Goal: Task Accomplishment & Management: Complete application form

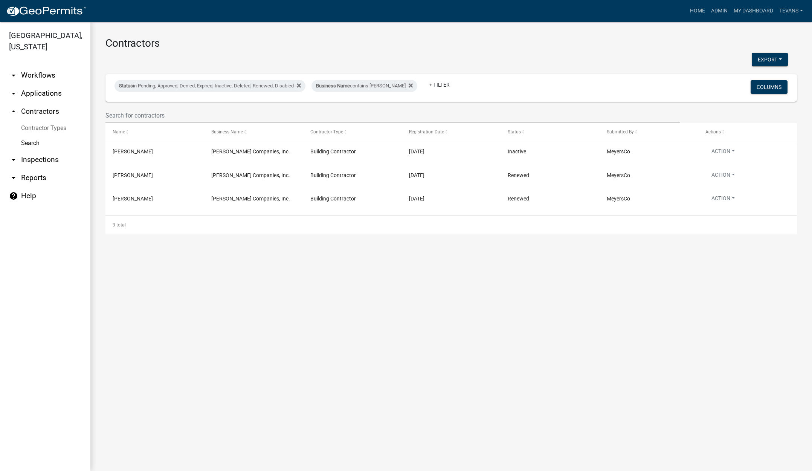
click at [46, 84] on link "arrow_drop_down Applications" at bounding box center [45, 93] width 90 height 18
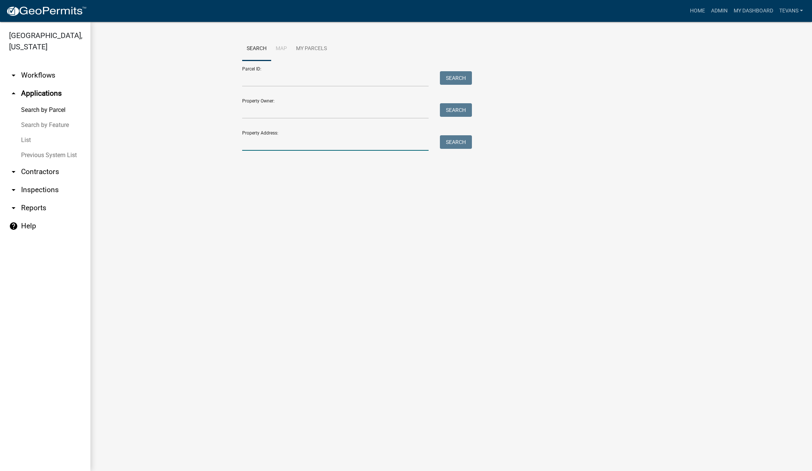
click at [279, 146] on input "Property Address:" at bounding box center [335, 142] width 186 height 15
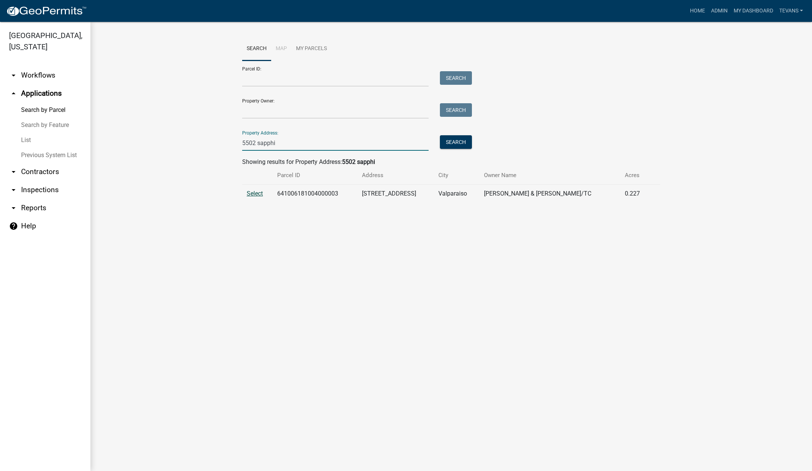
type input "5502 sapphi"
click at [258, 194] on span "Select" at bounding box center [255, 193] width 16 height 7
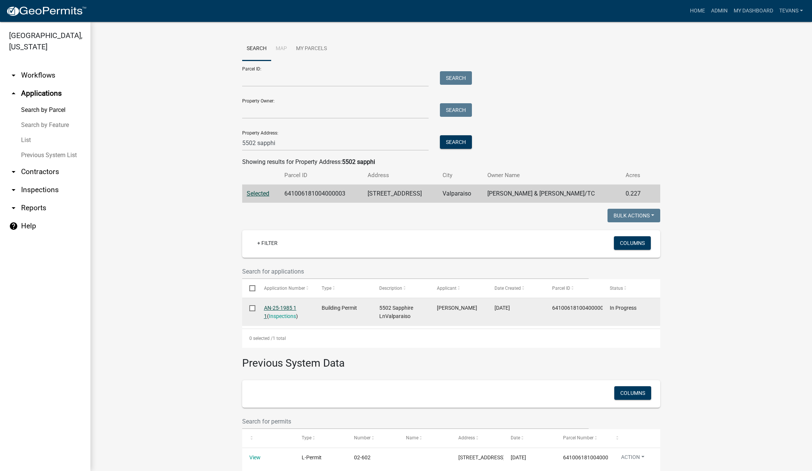
click at [276, 305] on link "AN-25-1985 1 1" at bounding box center [280, 312] width 32 height 15
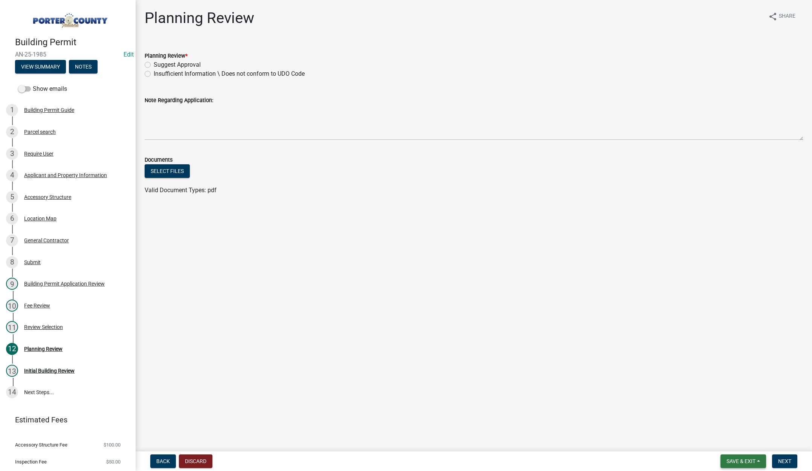
click at [734, 461] on span "Save & Exit" at bounding box center [741, 461] width 29 height 6
click at [733, 446] on button "Save & Exit" at bounding box center [736, 441] width 60 height 18
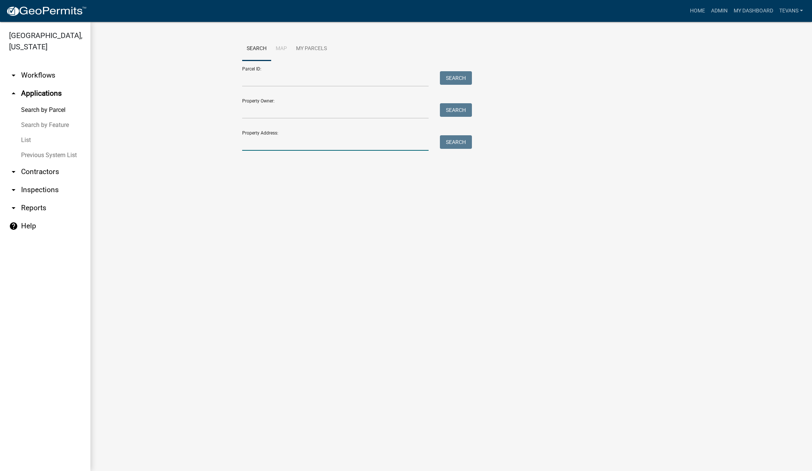
click at [299, 140] on input "Property Address:" at bounding box center [335, 142] width 186 height 15
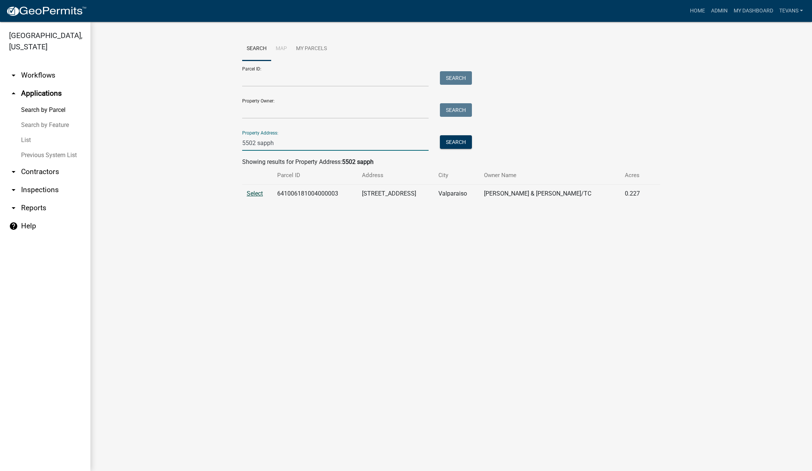
type input "5502 sapph"
click at [261, 191] on span "Select" at bounding box center [255, 193] width 16 height 7
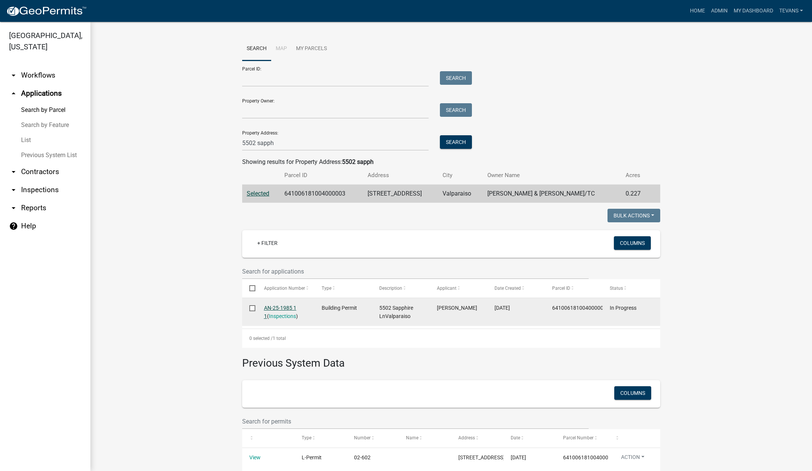
click at [281, 306] on link "AN-25-1985 1 1" at bounding box center [280, 312] width 32 height 15
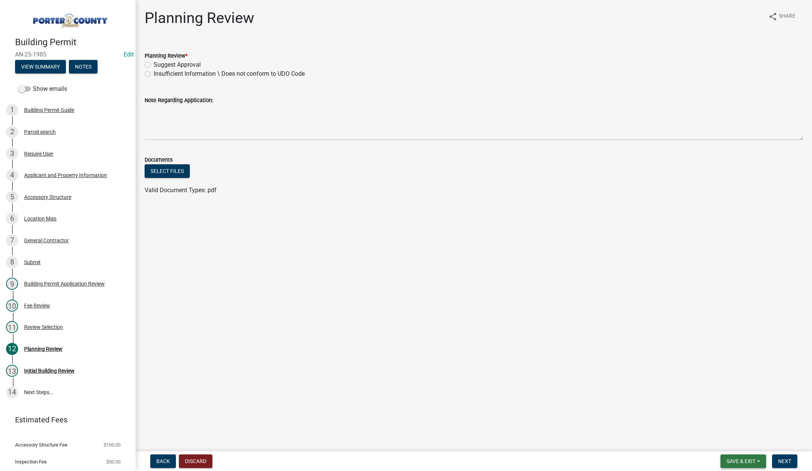
click at [727, 455] on button "Save & Exit" at bounding box center [743, 461] width 46 height 14
click at [728, 443] on button "Save & Exit" at bounding box center [736, 441] width 60 height 18
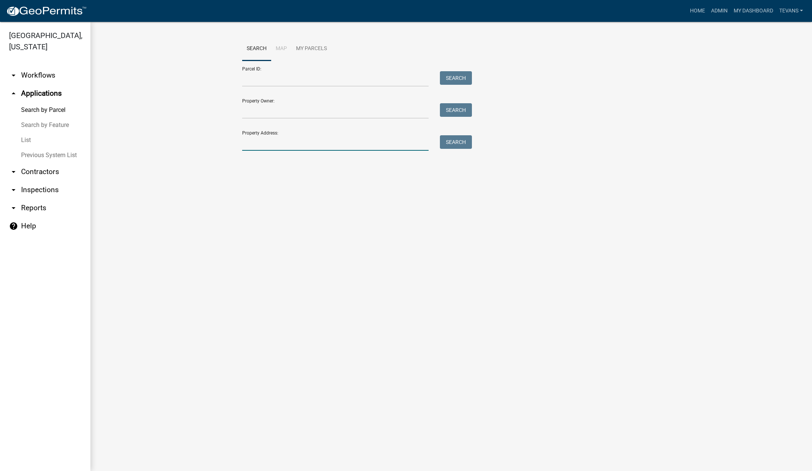
drag, startPoint x: 269, startPoint y: 142, endPoint x: 274, endPoint y: 130, distance: 12.3
click at [270, 141] on input "Property Address:" at bounding box center [335, 142] width 186 height 15
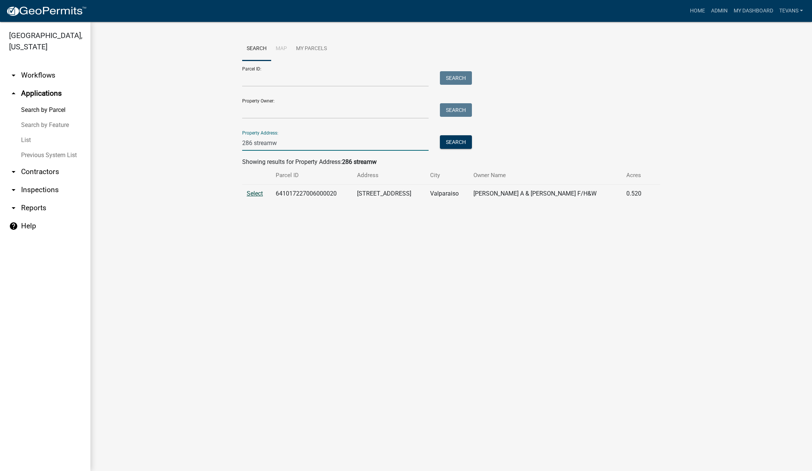
type input "286 streamw"
click at [252, 194] on span "Select" at bounding box center [255, 193] width 16 height 7
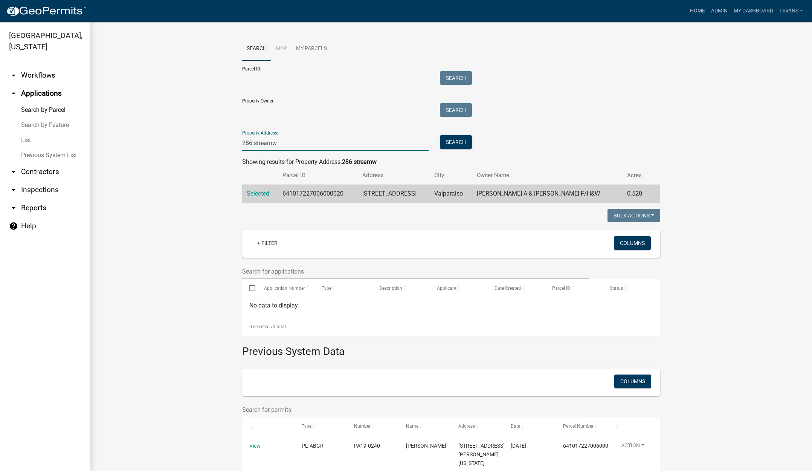
click at [304, 145] on input "286 streamw" at bounding box center [335, 142] width 186 height 15
click at [303, 145] on input "286 streamw" at bounding box center [335, 142] width 186 height 15
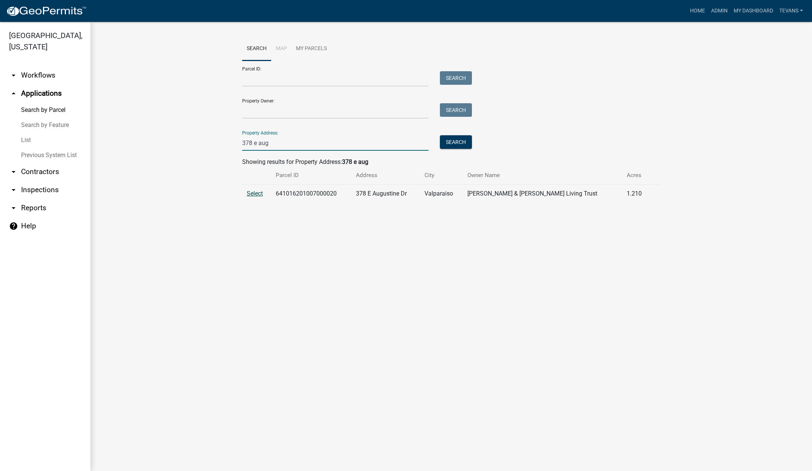
type input "378 e aug"
click at [251, 193] on span "Select" at bounding box center [255, 193] width 16 height 7
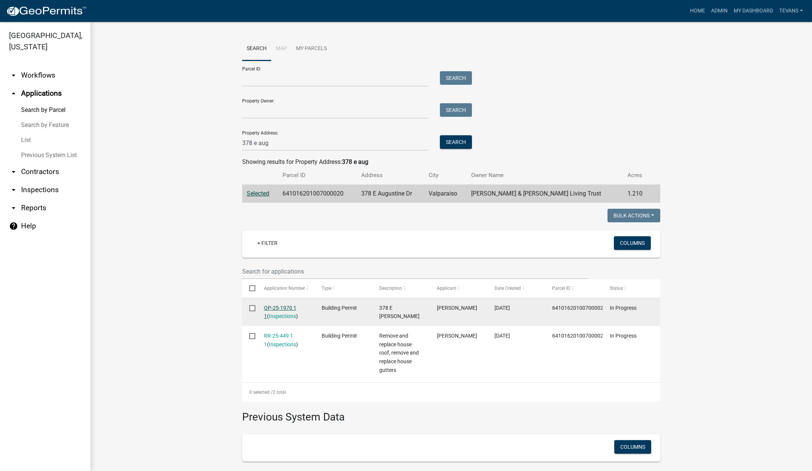
click at [269, 305] on link "OP-25-1970 1 1" at bounding box center [280, 312] width 32 height 15
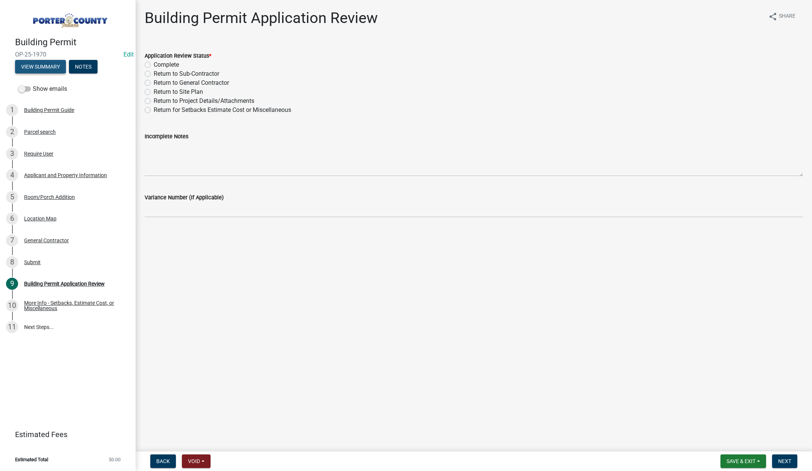
click at [40, 64] on button "View Summary" at bounding box center [40, 67] width 51 height 14
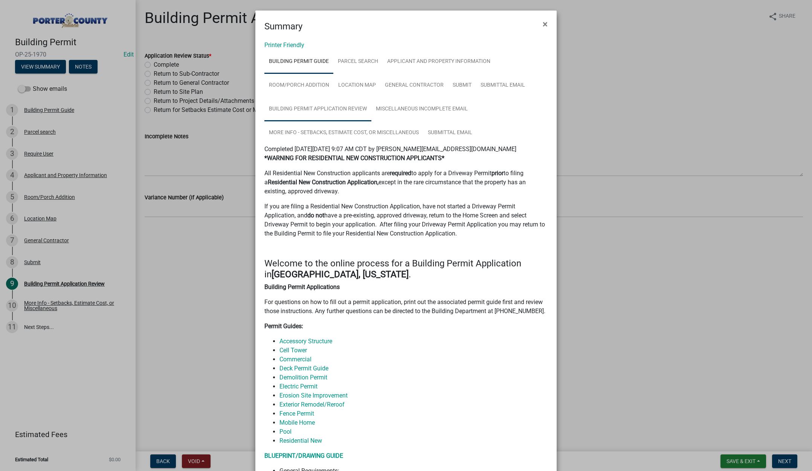
click at [329, 107] on link "Building Permit Application Review" at bounding box center [317, 109] width 107 height 24
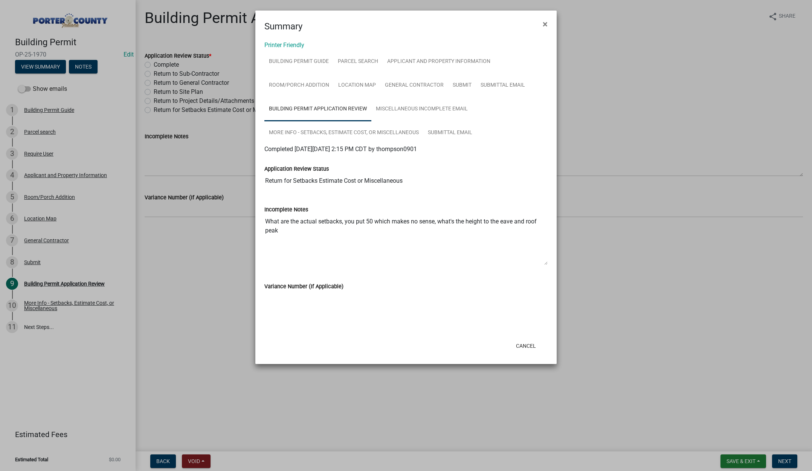
click at [50, 196] on ngb-modal-window "Summary × Printer Friendly Building Permit Guide Parcel search Applicant and Pr…" at bounding box center [406, 235] width 812 height 471
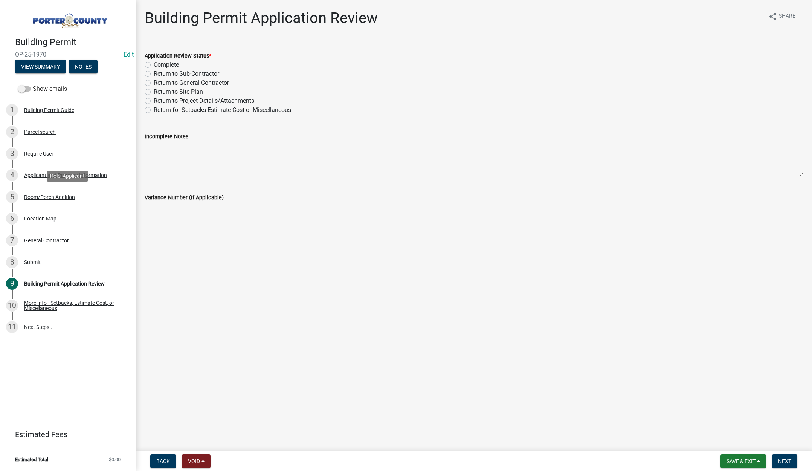
click at [50, 196] on div "Room/Porch Addition" at bounding box center [49, 196] width 51 height 5
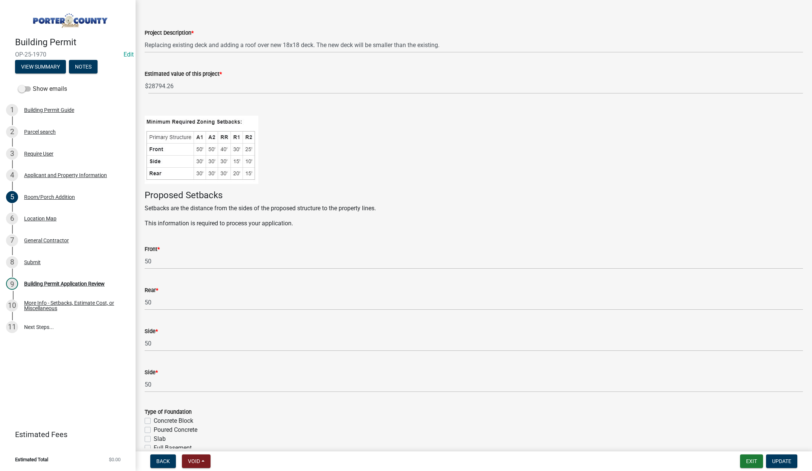
scroll to position [38, 0]
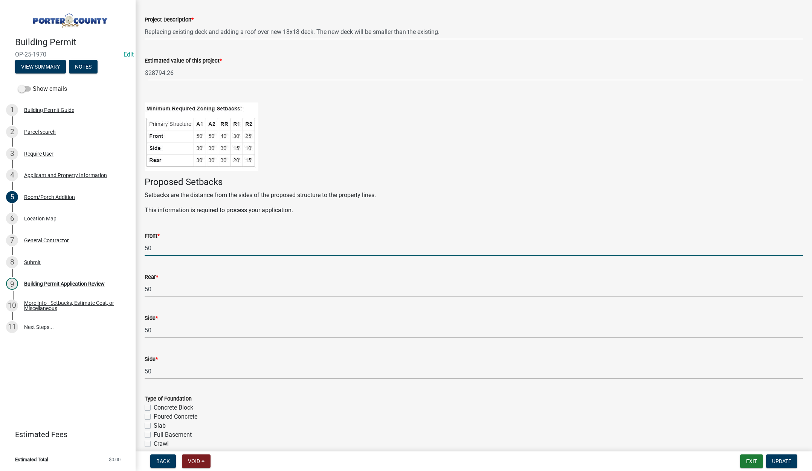
click at [167, 246] on input "50" at bounding box center [474, 247] width 658 height 15
type input "100"
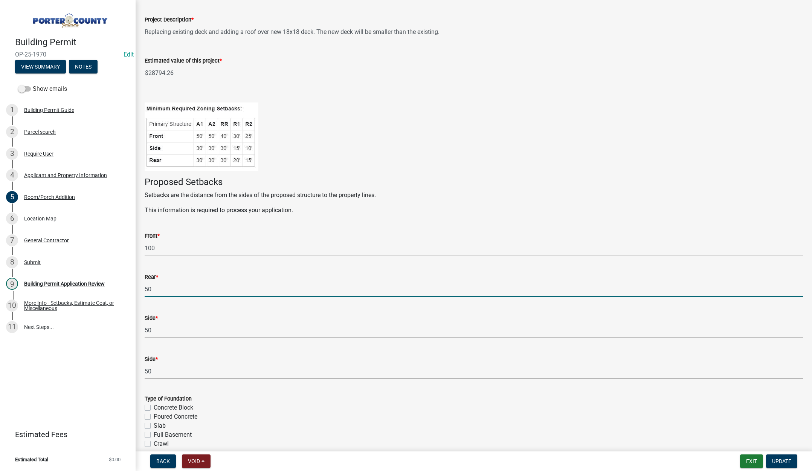
click at [153, 287] on input "50" at bounding box center [474, 288] width 658 height 15
type input "95"
click at [160, 332] on input "50" at bounding box center [474, 329] width 658 height 15
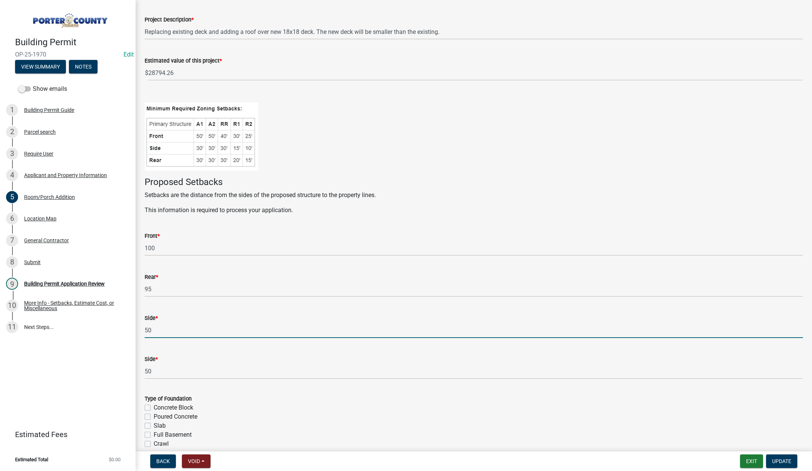
click at [160, 331] on input "50" at bounding box center [474, 329] width 658 height 15
type input "85"
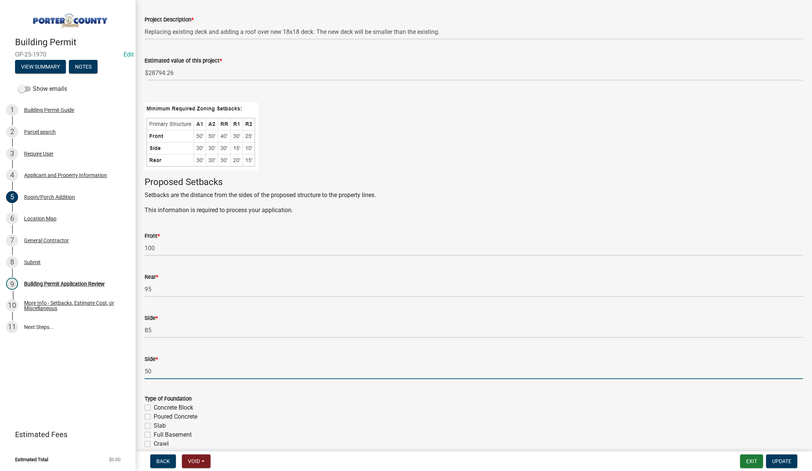
click at [154, 369] on input "50" at bounding box center [474, 370] width 658 height 15
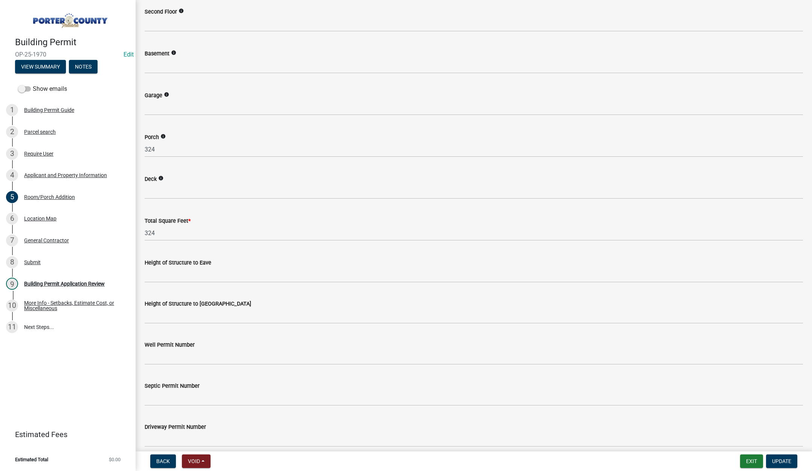
scroll to position [1092, 0]
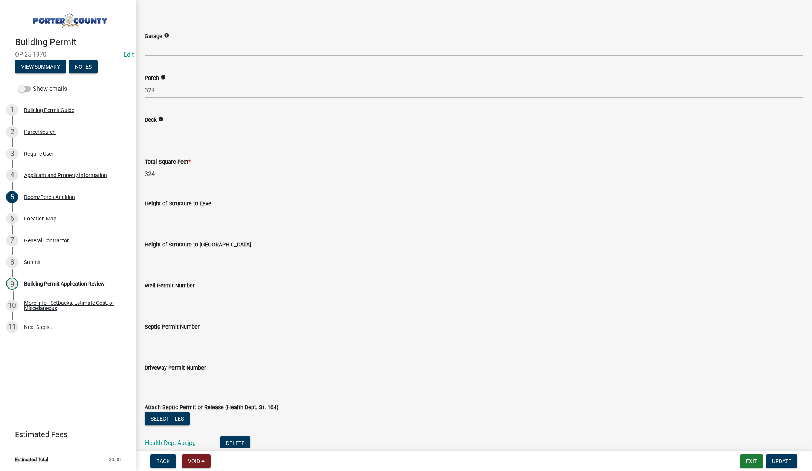
type input "136"
click at [191, 259] on input "Height of Structure to Roof Peak" at bounding box center [474, 256] width 658 height 15
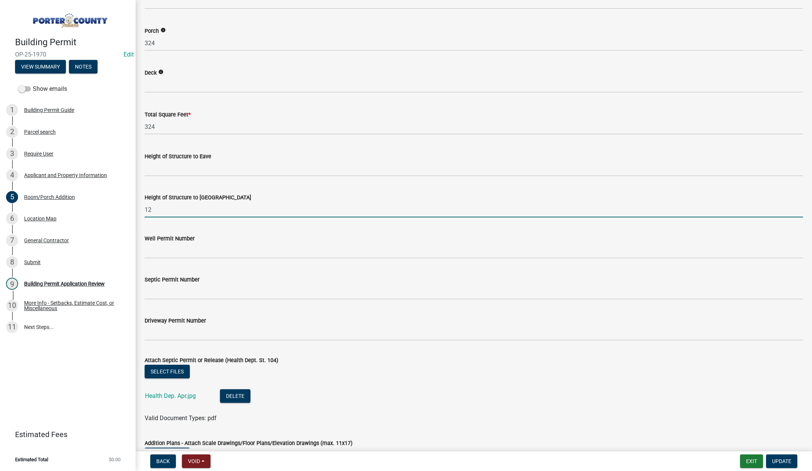
scroll to position [1233, 0]
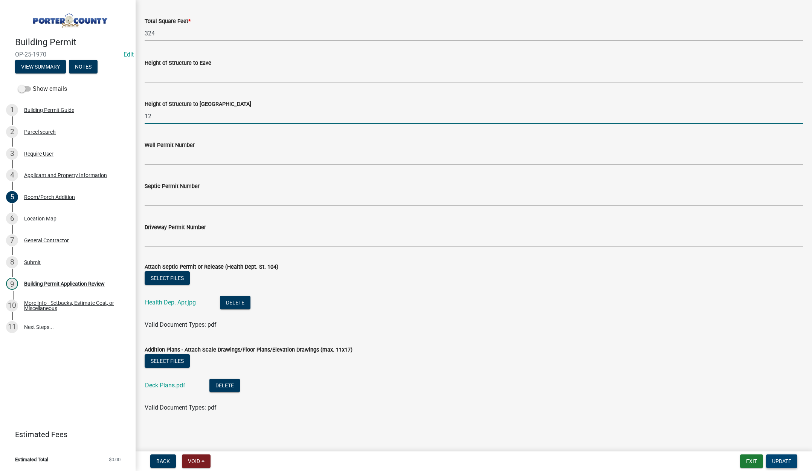
type input "12"
click at [781, 459] on span "Update" at bounding box center [781, 461] width 19 height 6
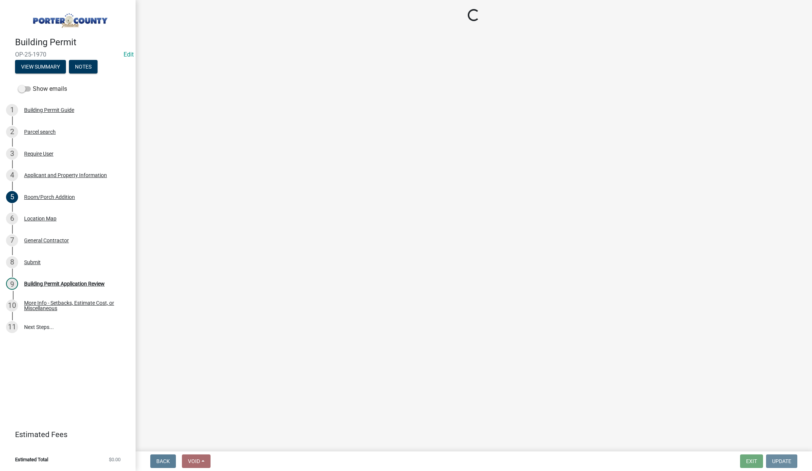
scroll to position [0, 0]
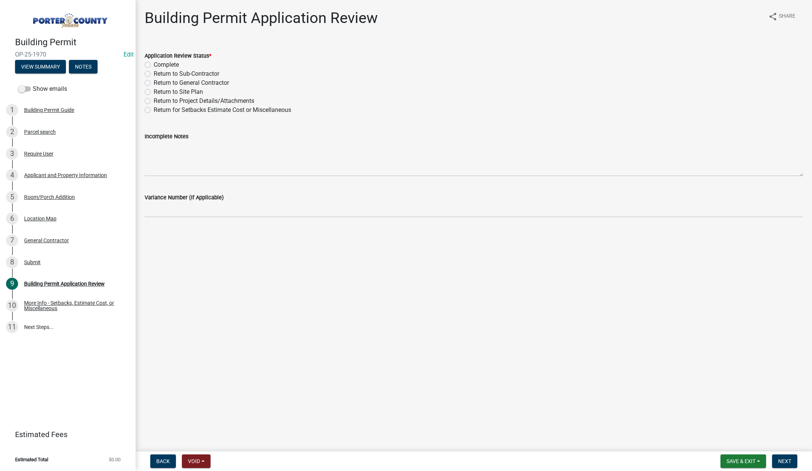
click at [154, 64] on label "Complete" at bounding box center [166, 64] width 25 height 9
click at [154, 64] on input "Complete" at bounding box center [156, 62] width 5 height 5
radio input "true"
click at [785, 458] on span "Next" at bounding box center [784, 461] width 13 height 6
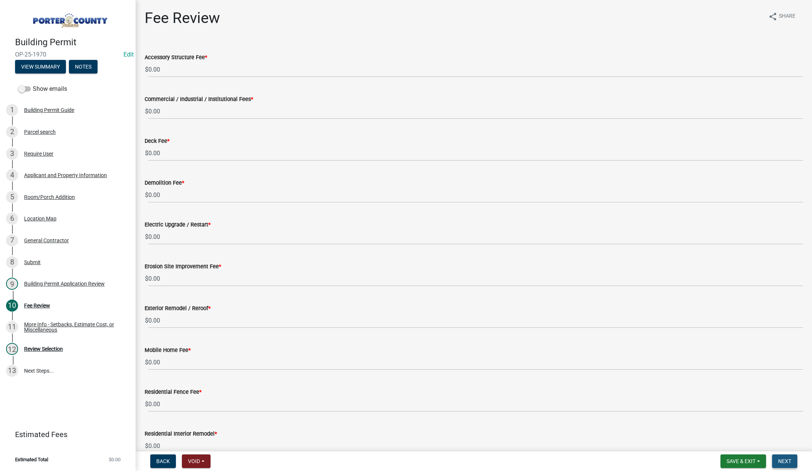
drag, startPoint x: 781, startPoint y: 458, endPoint x: 783, endPoint y: 452, distance: 6.3
click at [781, 457] on button "Next" at bounding box center [784, 461] width 25 height 14
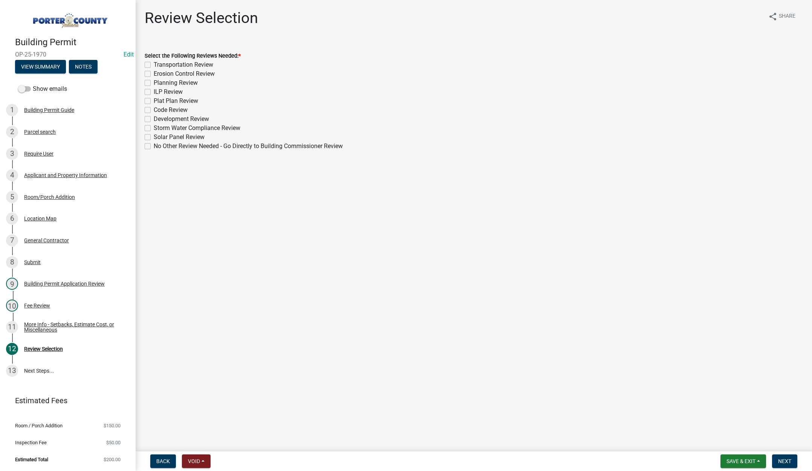
click at [154, 83] on label "Planning Review" at bounding box center [176, 82] width 44 height 9
click at [154, 83] on input "Planning Review" at bounding box center [156, 80] width 5 height 5
checkbox input "true"
checkbox input "false"
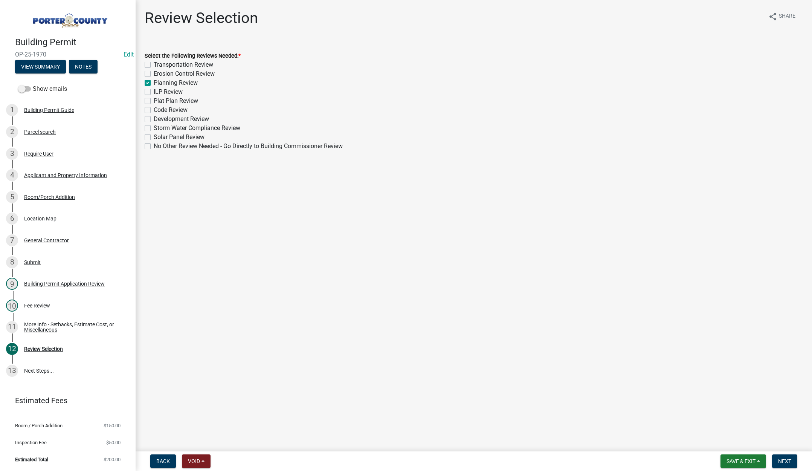
checkbox input "true"
checkbox input "false"
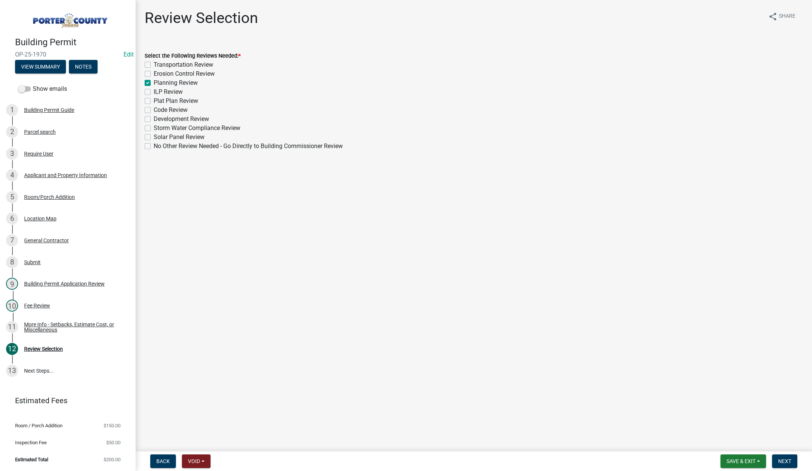
checkbox input "false"
click at [787, 462] on span "Next" at bounding box center [784, 461] width 13 height 6
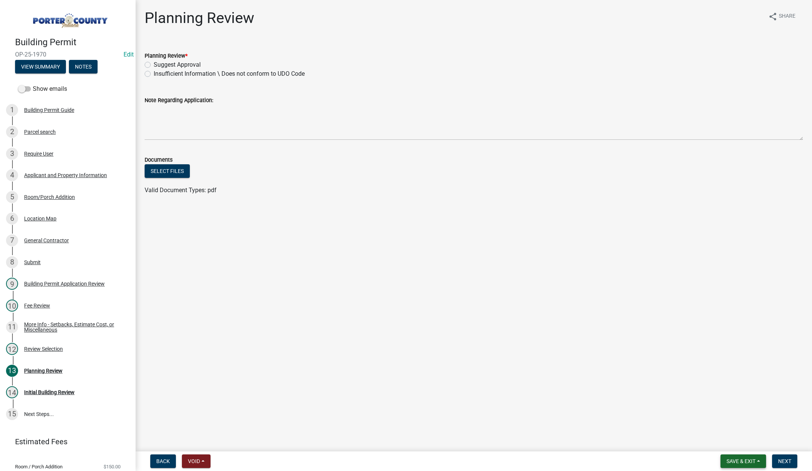
click at [739, 457] on button "Save & Exit" at bounding box center [743, 461] width 46 height 14
click at [740, 443] on button "Save & Exit" at bounding box center [736, 441] width 60 height 18
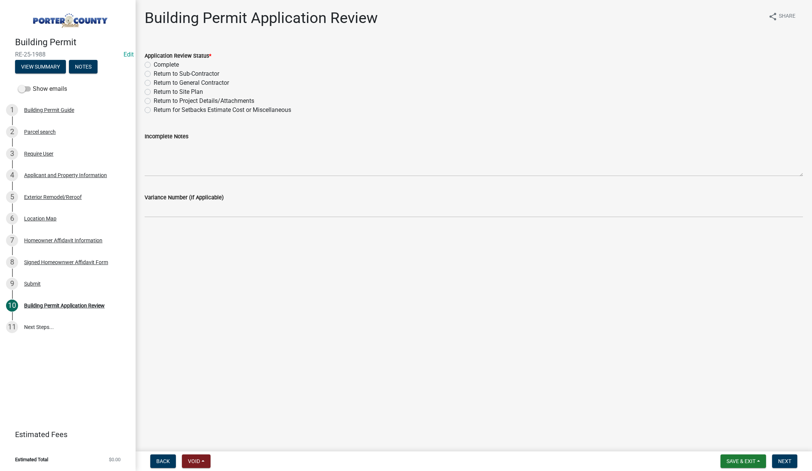
click at [154, 64] on label "Complete" at bounding box center [166, 64] width 25 height 9
click at [154, 64] on input "Complete" at bounding box center [156, 62] width 5 height 5
radio input "true"
click at [784, 460] on span "Next" at bounding box center [784, 461] width 13 height 6
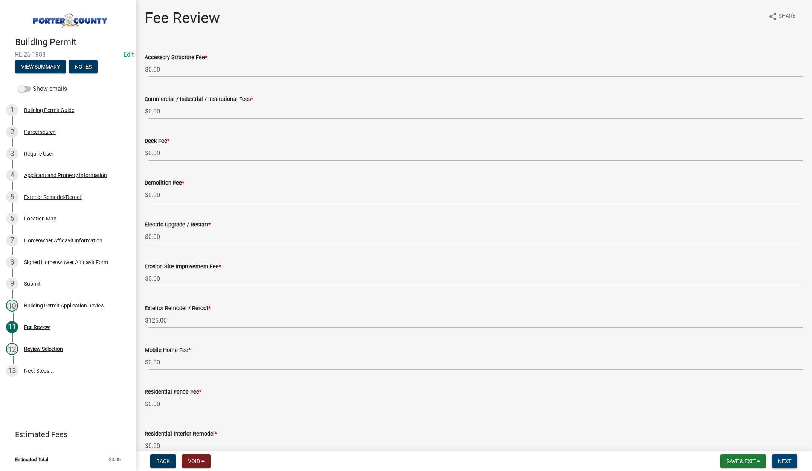
click at [781, 457] on button "Next" at bounding box center [784, 461] width 25 height 14
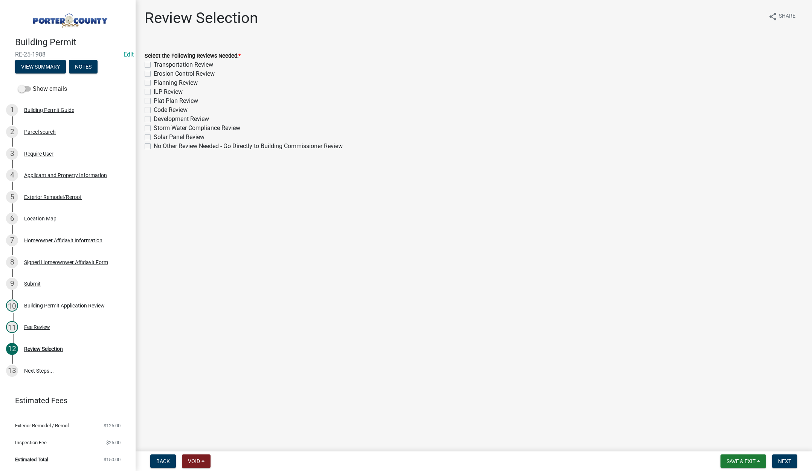
click at [154, 145] on label "No Other Review Needed - Go Directly to Building Commissioner Review" at bounding box center [248, 146] width 189 height 9
click at [154, 145] on input "No Other Review Needed - Go Directly to Building Commissioner Review" at bounding box center [156, 144] width 5 height 5
checkbox input "true"
checkbox input "false"
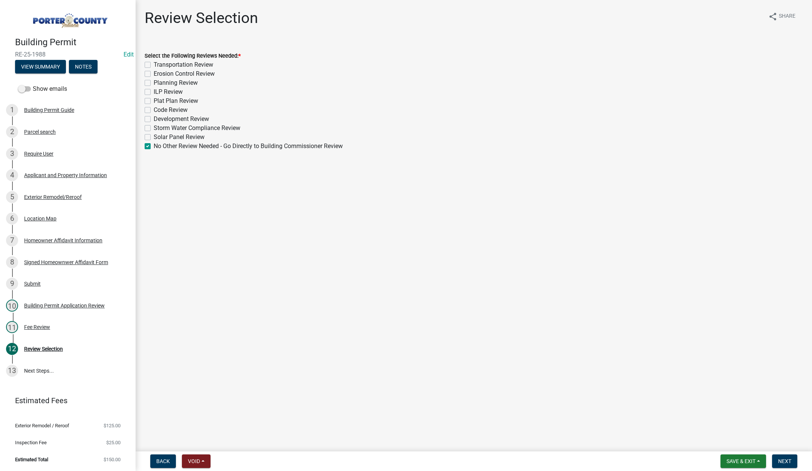
checkbox input "false"
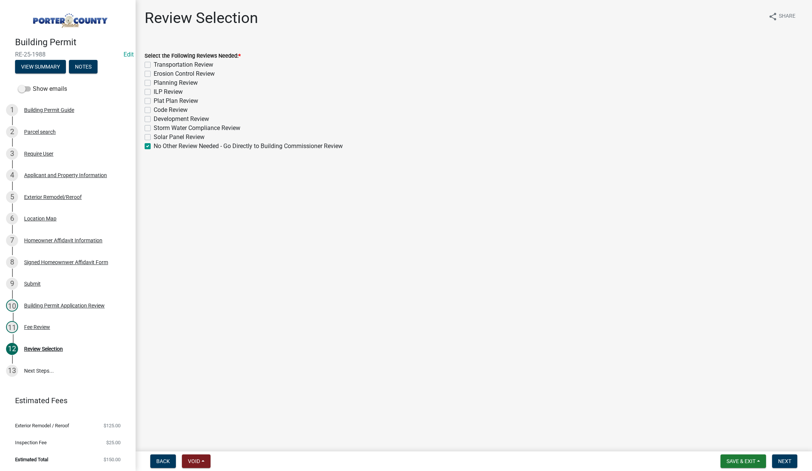
checkbox input "false"
checkbox input "true"
click at [784, 459] on span "Next" at bounding box center [784, 461] width 13 height 6
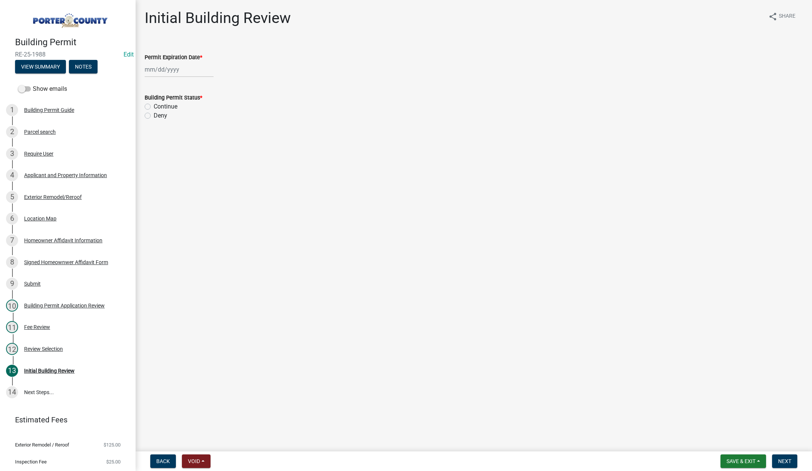
select select "10"
click at [188, 64] on div "Jan Feb Mar Apr May Jun Jul Aug Sep Oct Nov Dec 1525 1526 1527 1528 1529 1530 1…" at bounding box center [179, 69] width 69 height 15
drag, startPoint x: 207, startPoint y: 85, endPoint x: 205, endPoint y: 77, distance: 8.1
click at [207, 85] on select "1525 1526 1527 1528 1529 1530 1531 1532 1533 1534 1535 1536 1537 1538 1539 1540…" at bounding box center [203, 85] width 27 height 11
select select "2026"
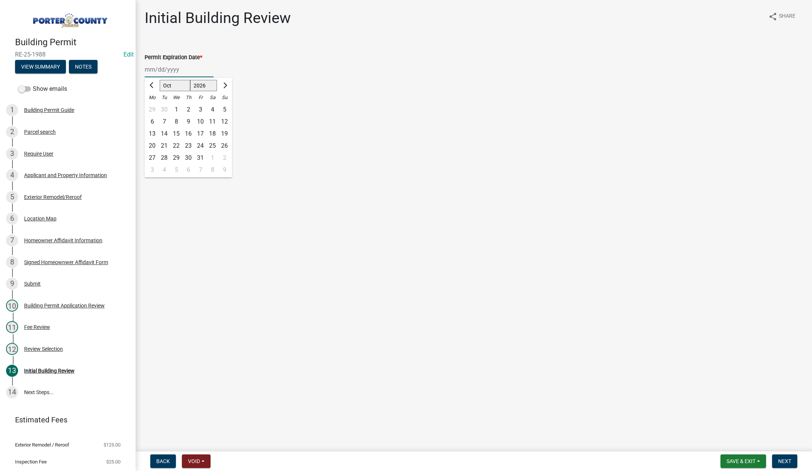
click at [190, 80] on select "1525 1526 1527 1528 1529 1530 1531 1532 1533 1534 1535 1536 1537 1538 1539 1540…" at bounding box center [203, 85] width 27 height 11
click at [212, 120] on div "10" at bounding box center [212, 122] width 12 height 12
type input "10/10/2026"
click at [154, 105] on label "Continue" at bounding box center [166, 106] width 24 height 9
click at [154, 105] on input "Continue" at bounding box center [156, 104] width 5 height 5
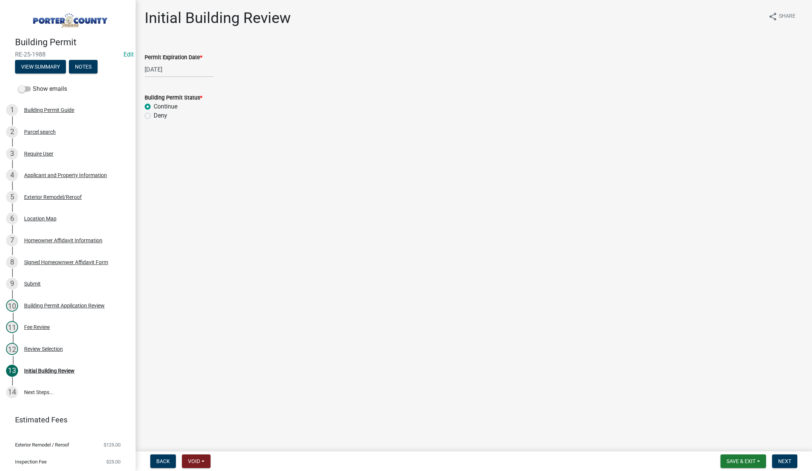
radio input "true"
click at [781, 457] on button "Next" at bounding box center [784, 461] width 25 height 14
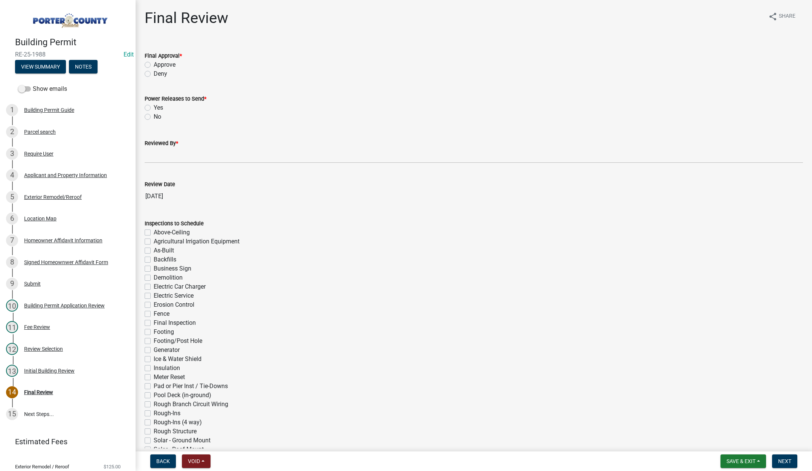
click at [154, 64] on label "Approve" at bounding box center [165, 64] width 22 height 9
click at [154, 64] on input "Approve" at bounding box center [156, 62] width 5 height 5
radio input "true"
click at [154, 116] on label "No" at bounding box center [158, 116] width 8 height 9
click at [154, 116] on input "No" at bounding box center [156, 114] width 5 height 5
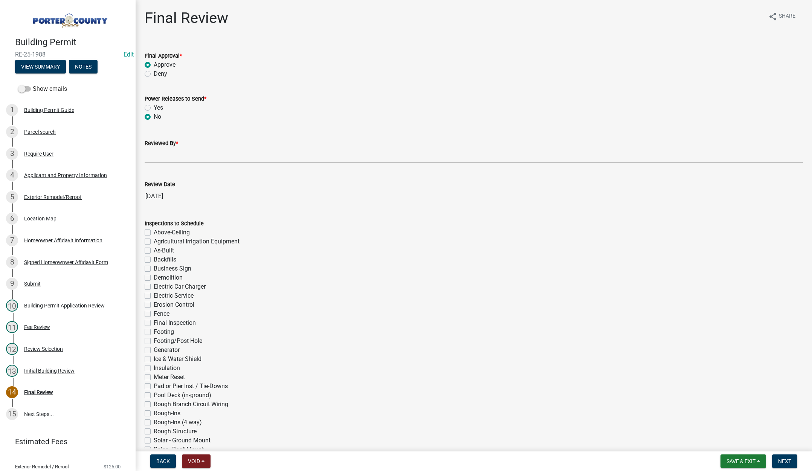
radio input "true"
click at [151, 153] on input "Reviewed By *" at bounding box center [474, 155] width 658 height 15
type input "Tami"
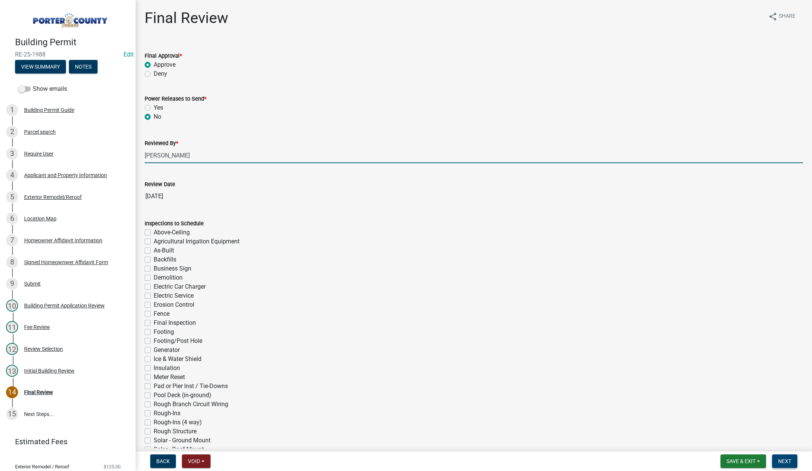
click at [786, 461] on span "Next" at bounding box center [784, 461] width 13 height 6
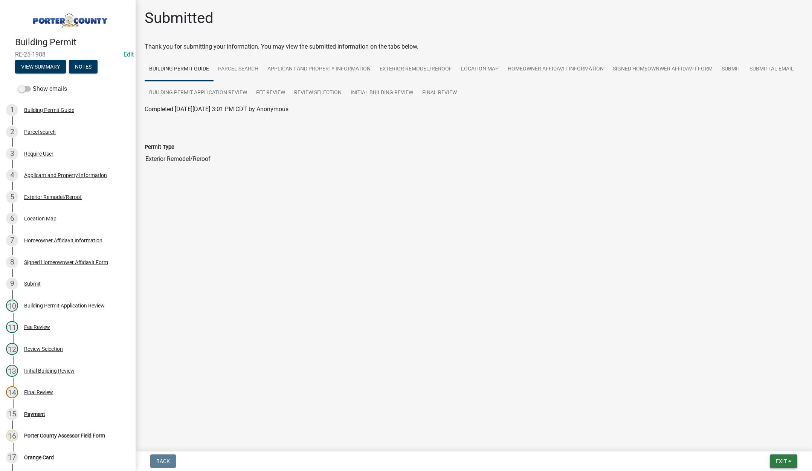
click at [774, 459] on button "Exit" at bounding box center [783, 461] width 27 height 14
click at [774, 445] on button "Save & Exit" at bounding box center [767, 441] width 60 height 18
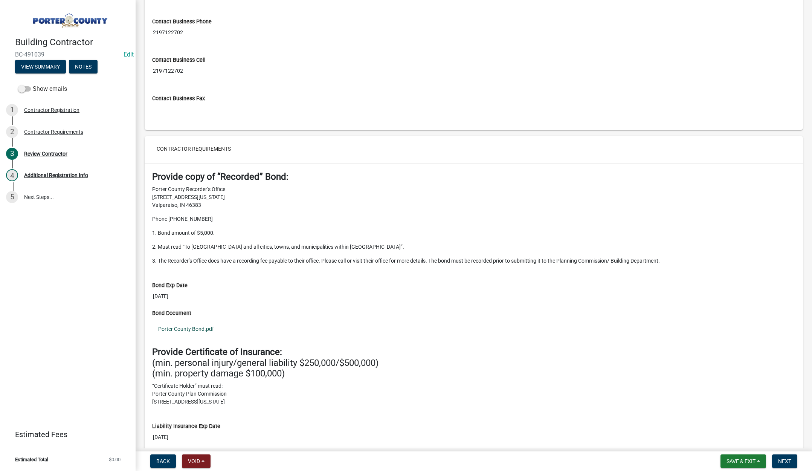
scroll to position [640, 0]
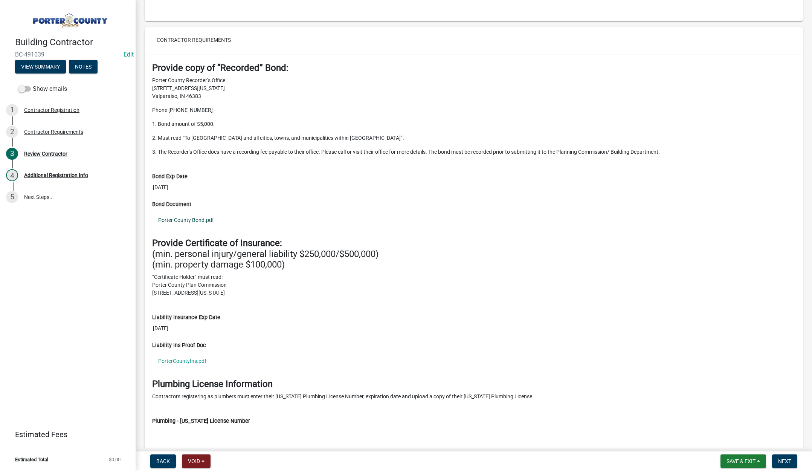
click at [195, 219] on link "Porter County Bond.pdf" at bounding box center [473, 219] width 643 height 17
click at [178, 361] on link "PorterCountyIns.pdf" at bounding box center [473, 360] width 643 height 17
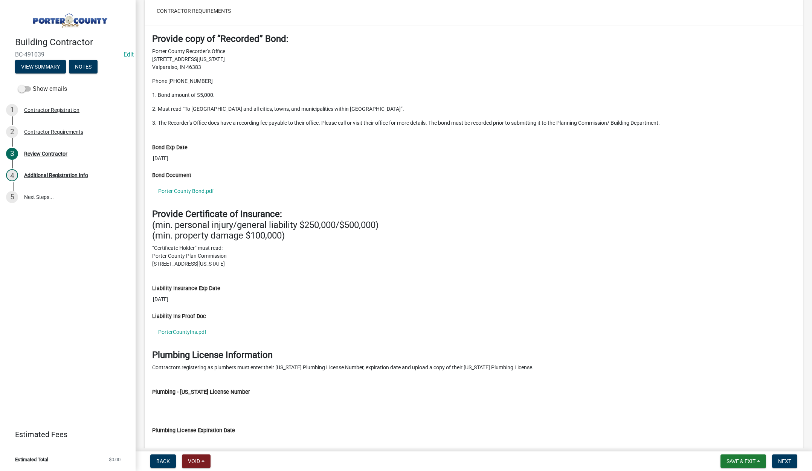
scroll to position [732, 0]
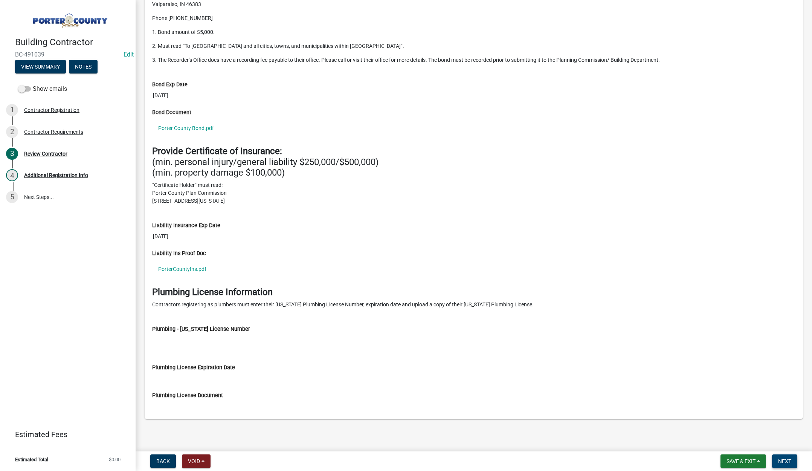
drag, startPoint x: 785, startPoint y: 462, endPoint x: 773, endPoint y: 452, distance: 15.2
click at [785, 462] on span "Next" at bounding box center [784, 461] width 13 height 6
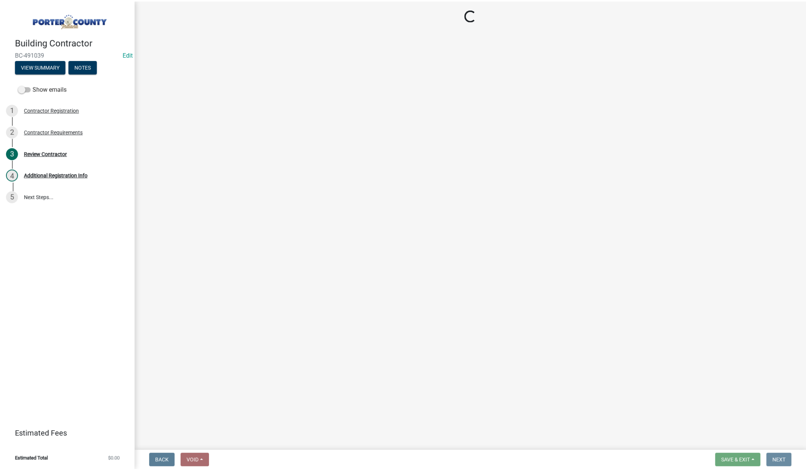
scroll to position [0, 0]
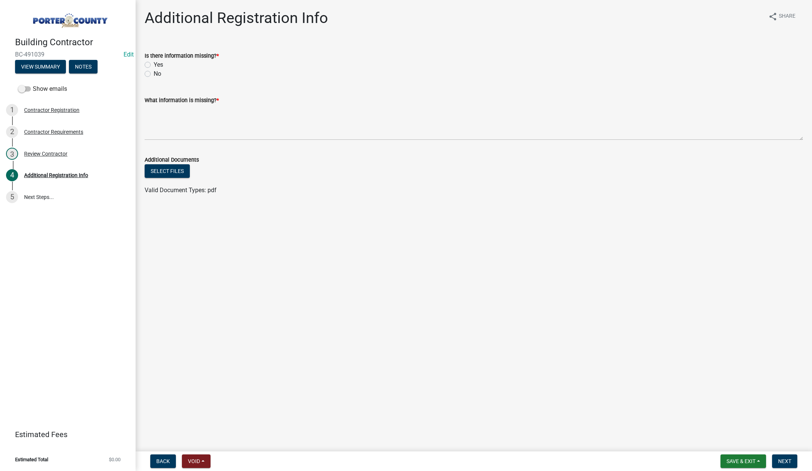
click at [154, 74] on label "No" at bounding box center [158, 73] width 8 height 9
click at [154, 74] on input "No" at bounding box center [156, 71] width 5 height 5
radio input "true"
click at [181, 124] on textarea "What information is missing? *" at bounding box center [474, 122] width 658 height 35
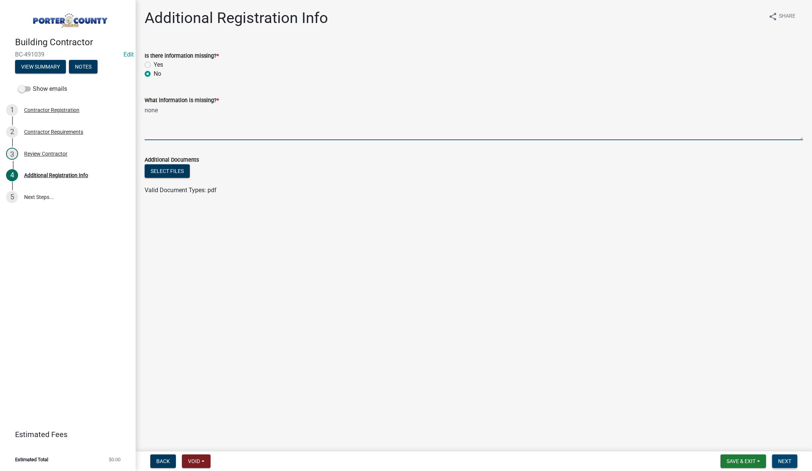
type textarea "none"
click at [783, 462] on span "Next" at bounding box center [784, 461] width 13 height 6
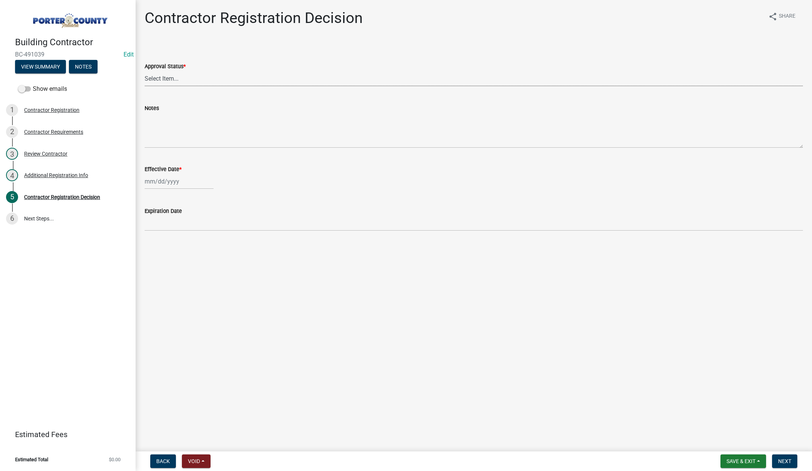
click at [166, 83] on select "Select Item... Approved Denied" at bounding box center [474, 78] width 658 height 15
click at [145, 71] on select "Select Item... Approved Denied" at bounding box center [474, 78] width 658 height 15
select select "4b86b809-39dd-4c68-9f3d-fdb3e7050482"
click at [185, 180] on div at bounding box center [179, 181] width 69 height 15
select select "10"
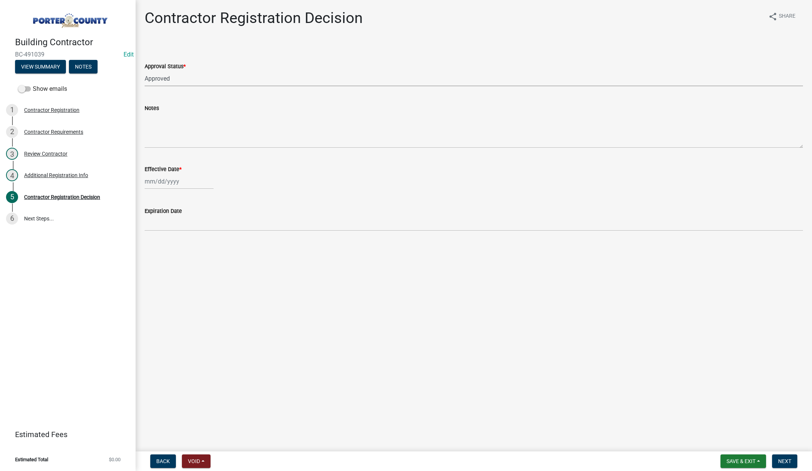
select select "2025"
click at [199, 233] on div "10" at bounding box center [200, 233] width 12 height 12
type input "10/10/2025"
click at [789, 458] on span "Next" at bounding box center [784, 461] width 13 height 6
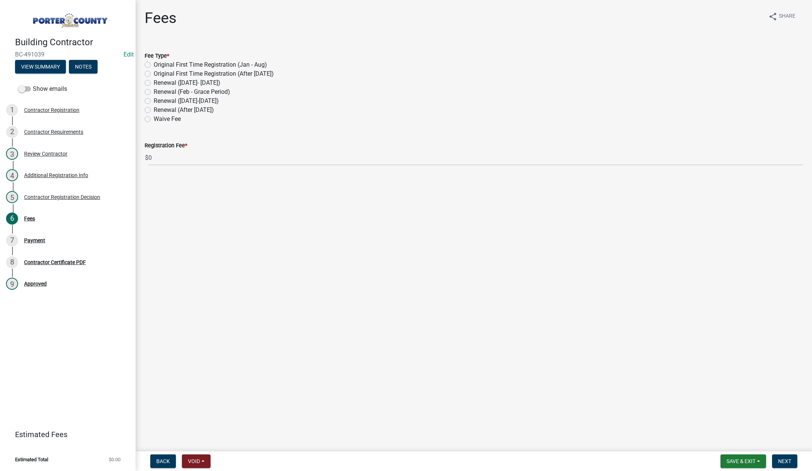
click at [154, 109] on label "Renewal (After Sept 1)" at bounding box center [184, 109] width 60 height 9
click at [154, 109] on input "Renewal (After Sept 1)" at bounding box center [156, 107] width 5 height 5
radio input "true"
click at [786, 459] on span "Next" at bounding box center [784, 461] width 13 height 6
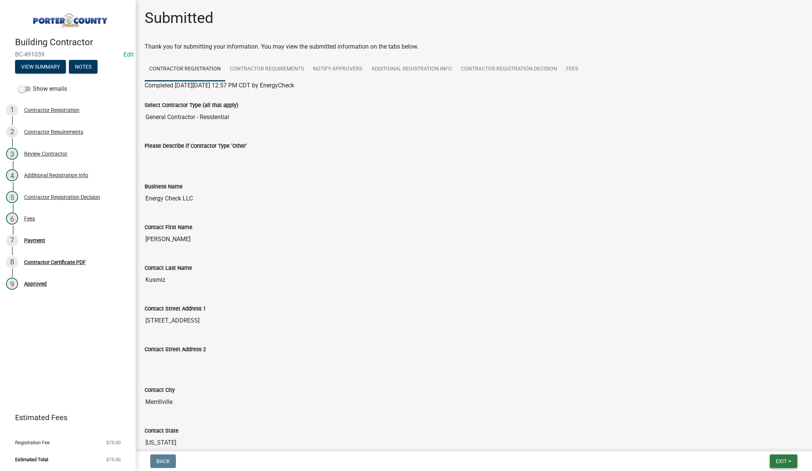
click at [780, 458] on span "Exit" at bounding box center [781, 461] width 11 height 6
click at [771, 443] on button "Save & Exit" at bounding box center [767, 441] width 60 height 18
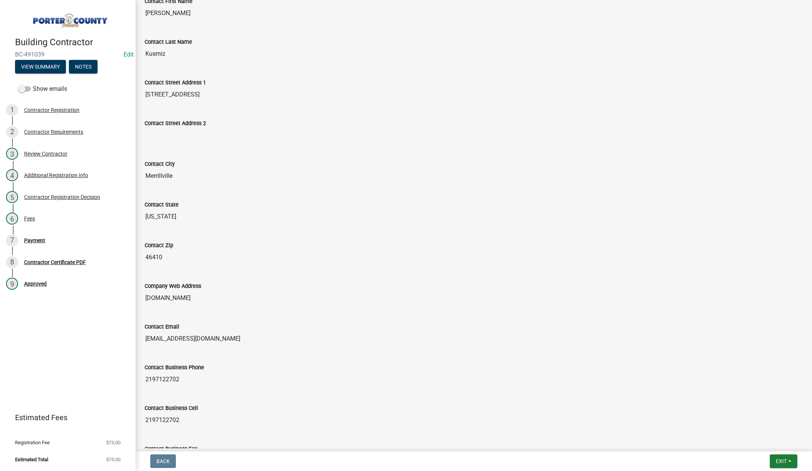
scroll to position [290, 0]
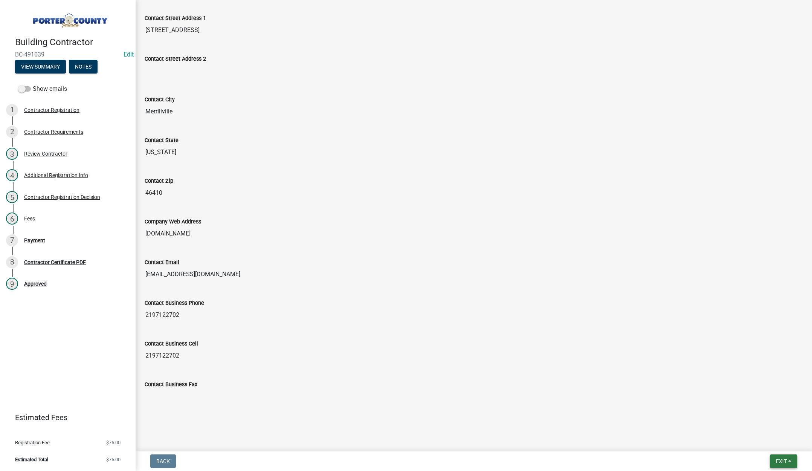
click at [781, 461] on span "Exit" at bounding box center [781, 461] width 11 height 6
click at [766, 441] on button "Save & Exit" at bounding box center [767, 441] width 60 height 18
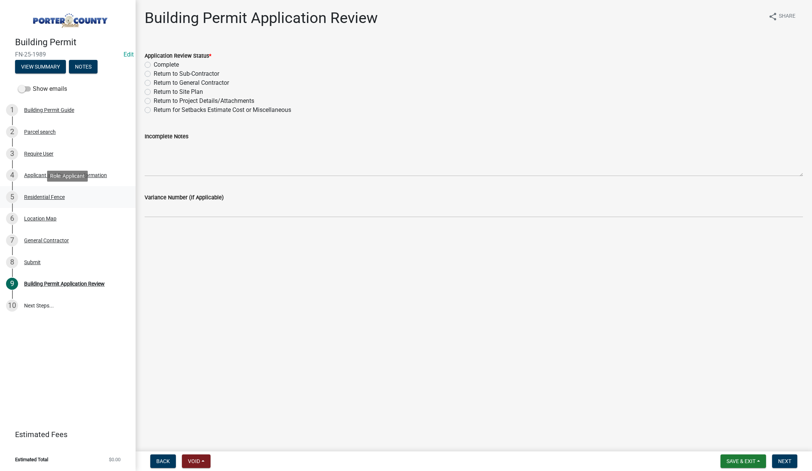
click at [33, 197] on div "Residential Fence" at bounding box center [44, 196] width 41 height 5
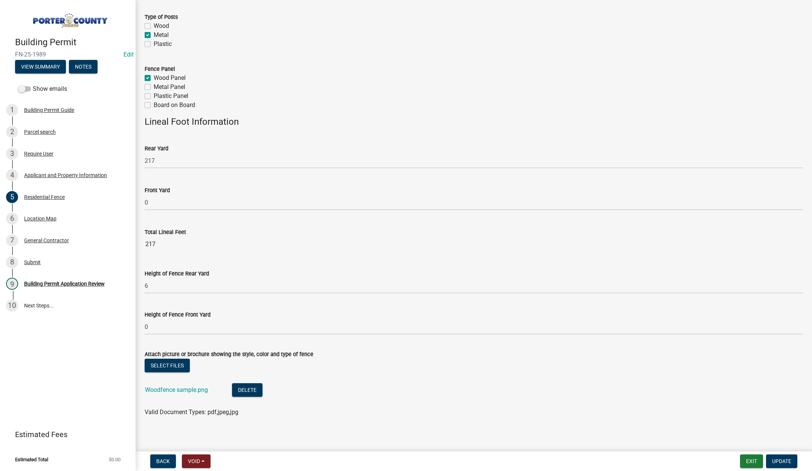
scroll to position [137, 0]
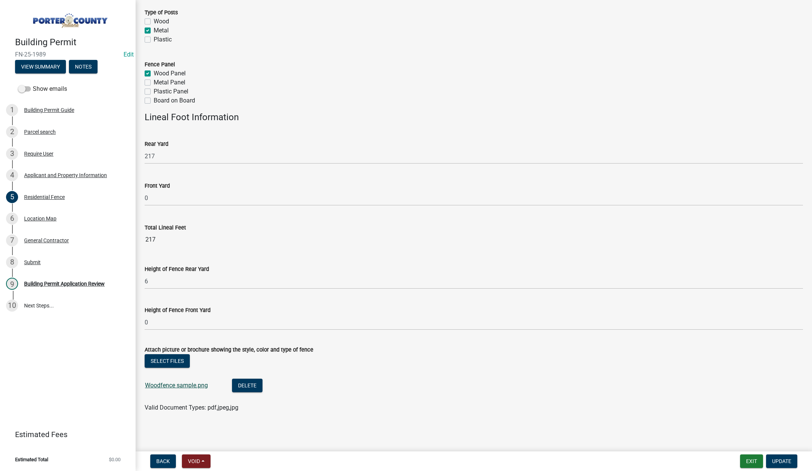
click at [177, 385] on link "Woodfence sample.png" at bounding box center [176, 385] width 63 height 7
click at [49, 217] on div "Location Map" at bounding box center [40, 218] width 32 height 5
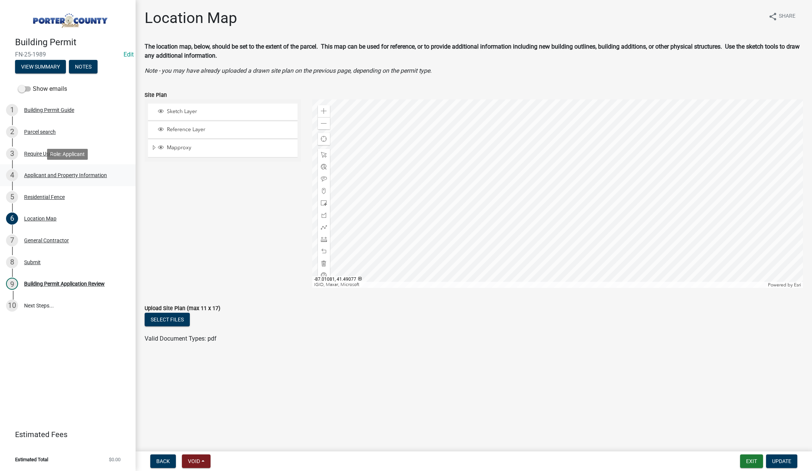
click at [43, 174] on div "Applicant and Property Information" at bounding box center [65, 174] width 83 height 5
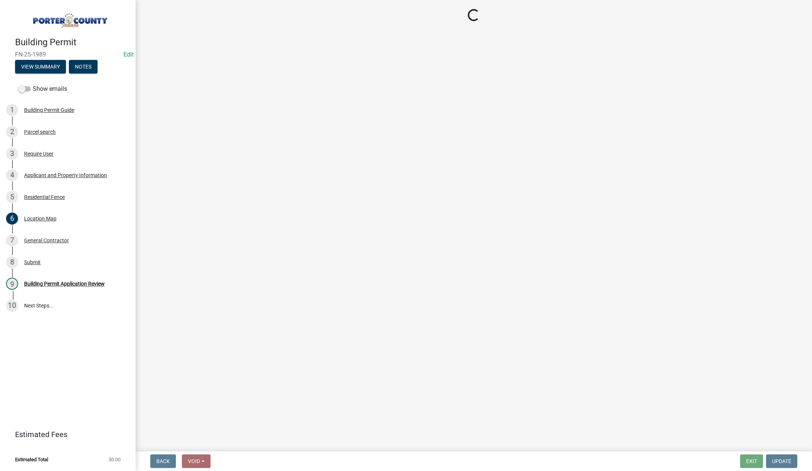
select select "3d0e3105-d46a-462c-9cf4-b32453f427e3"
select select "ea6751d4-6bf7-4a16-89ee-f7801ab82aa1"
select select "92efe679-05f4-414a-9426-51627fba5de6"
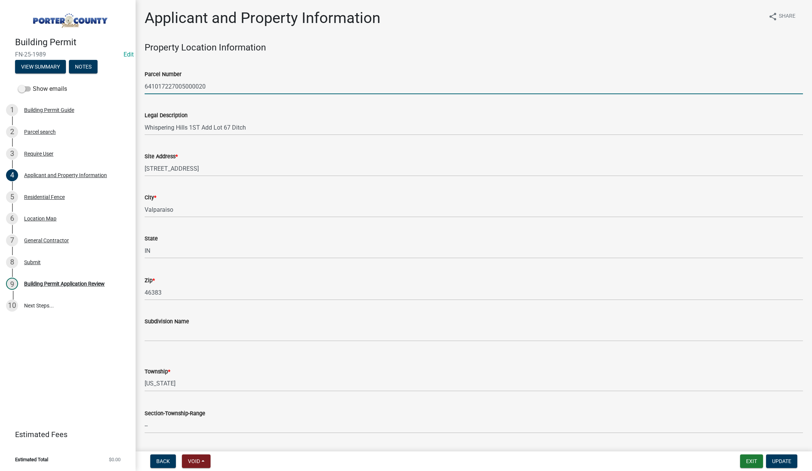
drag, startPoint x: 201, startPoint y: 86, endPoint x: 141, endPoint y: 87, distance: 59.9
click at [141, 87] on div "Parcel Number 641017227005000020" at bounding box center [474, 76] width 670 height 35
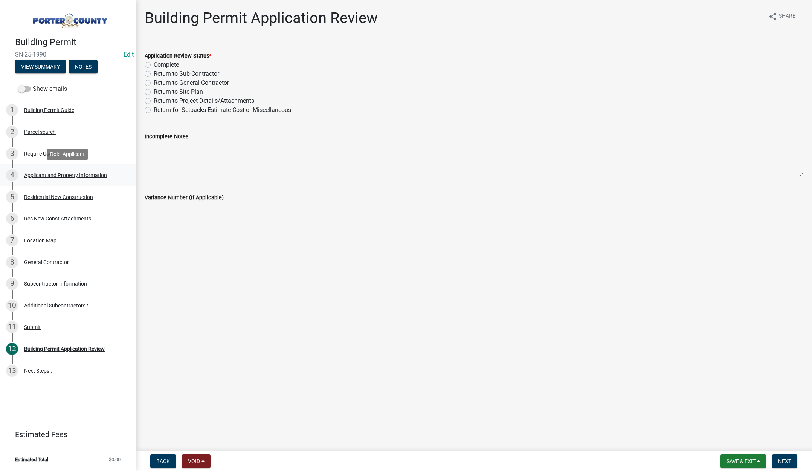
click at [64, 172] on div "Applicant and Property Information" at bounding box center [65, 174] width 83 height 5
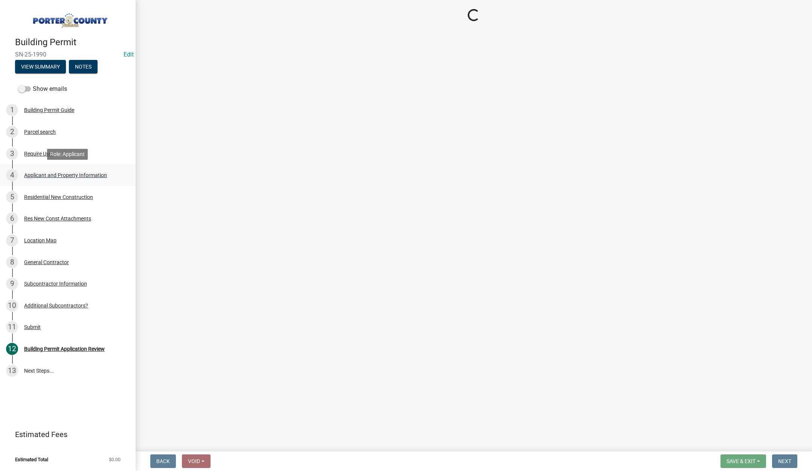
select select "eebc071e-620a-4db8-83e9-cb6b194c67e9"
select select "a20e43c1-3a85-4e6c-b7e5-7731678730b1"
select select "50b13dbd-a6c5-4f62-a7fa-af9af9d24f53"
select select "e2d1b1d7-ccc9-456b-9e96-e16306515997"
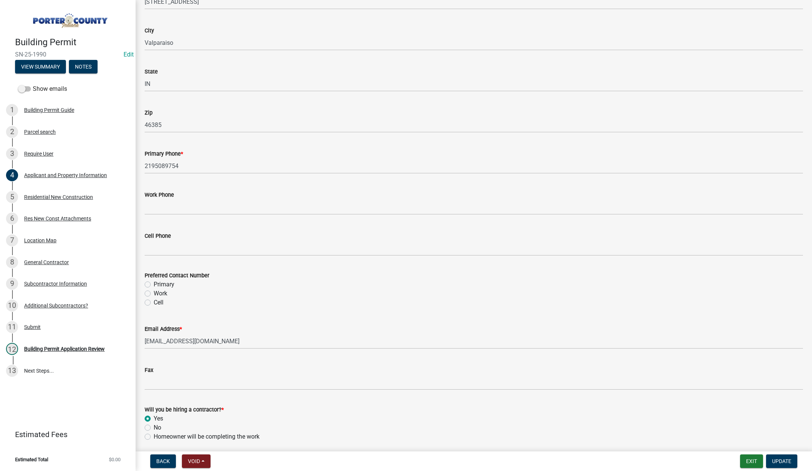
scroll to position [938, 0]
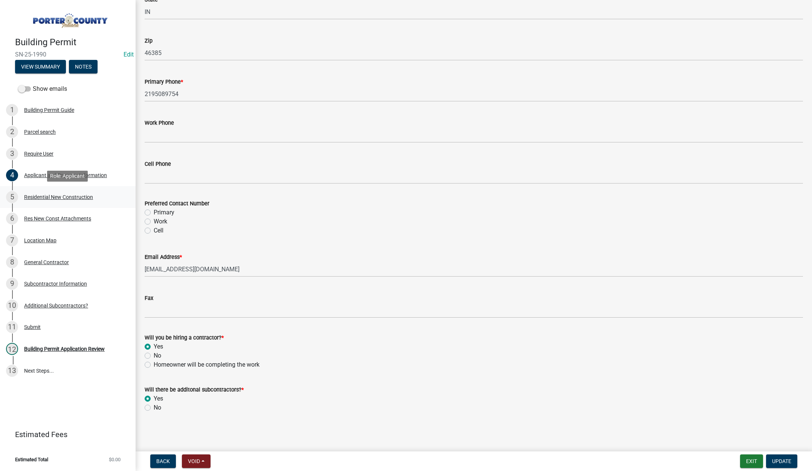
click at [53, 196] on div "Residential New Construction" at bounding box center [58, 196] width 69 height 5
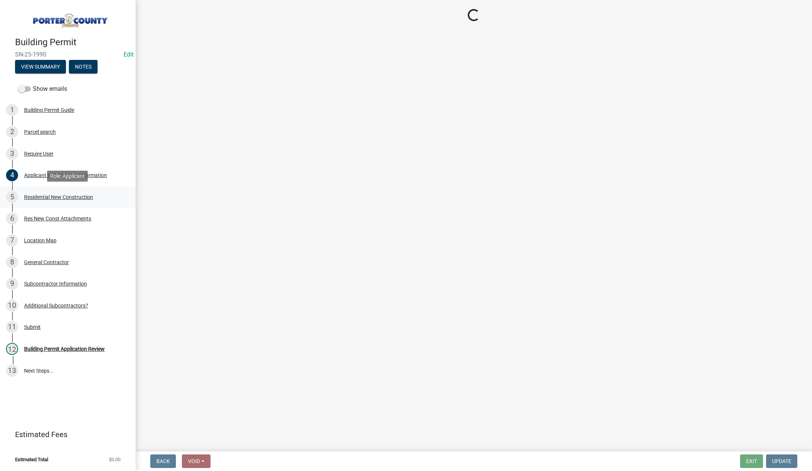
scroll to position [0, 0]
select select "9e518564-4428-4eb4-941b-0b1ac8082854"
select select "61f444c2-0fc1-413e-9948-9a2e89704ff6"
select select "666a500f-a95f-47fe-a746-b84e1890a92c"
select select "5ba551af-3543-4bb1-864b-48bcd75e9b29"
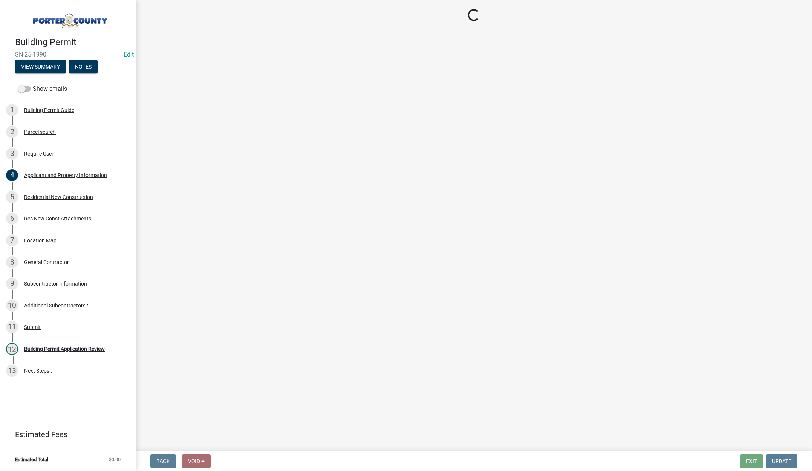
select select "b2533de0-56d2-4a1b-ad2e-8e3ba085ecca"
select select "4ed651f6-e774-4e8f-9661-530b5508df77"
select select "bbae15df-4b7c-4889-a1a2-bdce83955e33"
select select "7427f001-d34c-4c58-bf3c-f60178144653"
select select "aeb13f5b-f618-4fb0-9457-a1d82e5b0688"
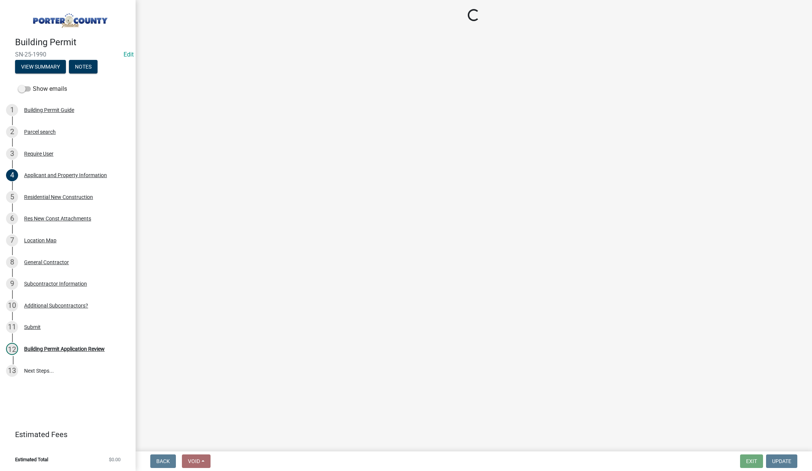
select select "569fc36c-3166-4026-8764-ea78816a78f1"
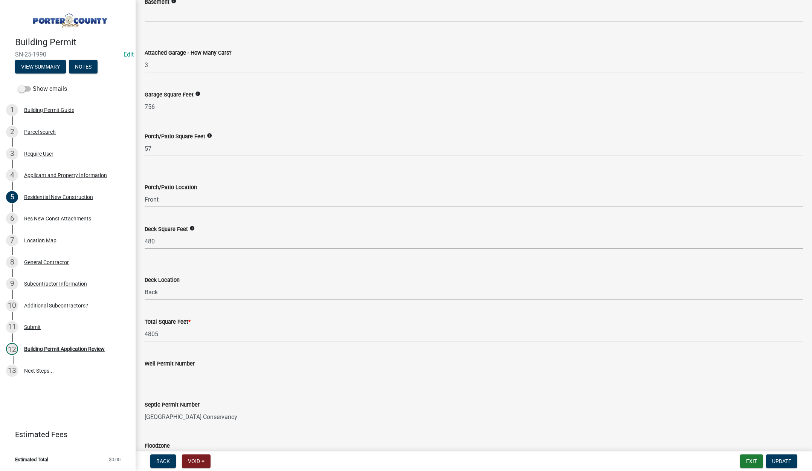
scroll to position [1869, 0]
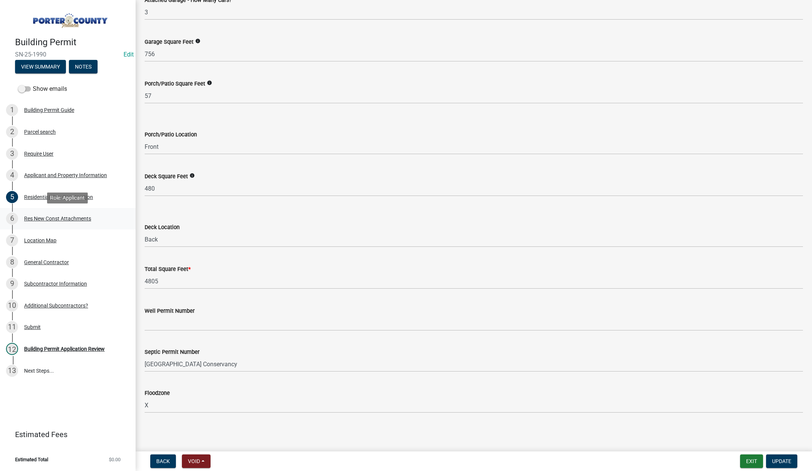
drag, startPoint x: 70, startPoint y: 217, endPoint x: 76, endPoint y: 216, distance: 5.3
click at [70, 217] on div "Res New Const Attachments" at bounding box center [57, 218] width 67 height 5
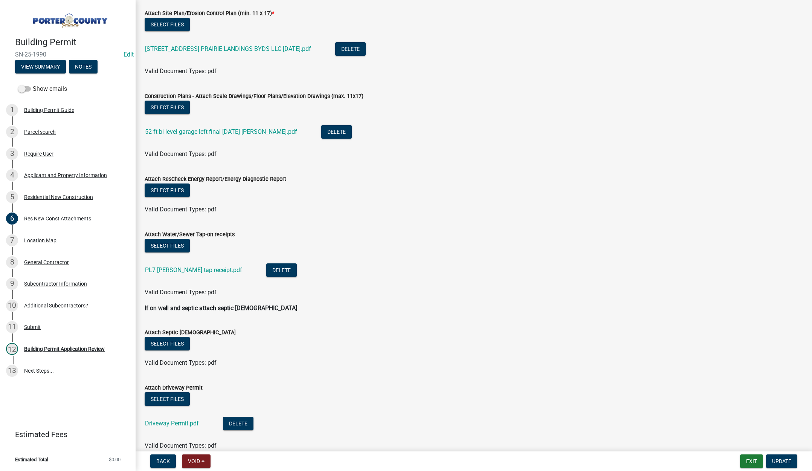
scroll to position [75, 0]
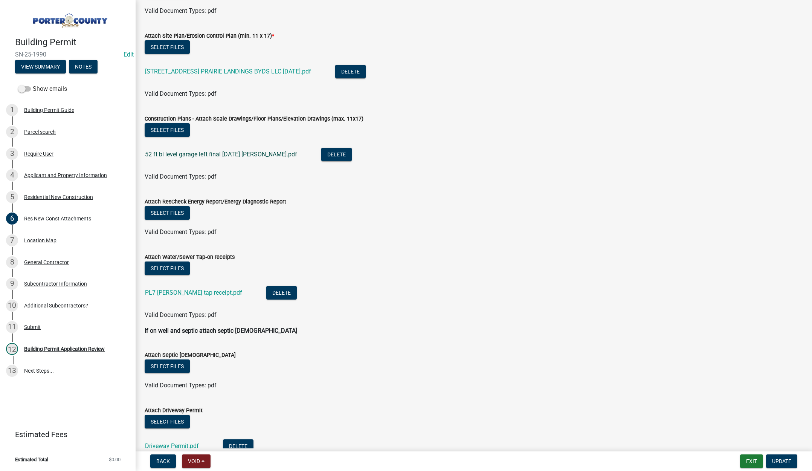
click at [230, 154] on link "52 ft bi level garage left final oct 2025 shurr.pdf" at bounding box center [221, 154] width 152 height 7
click at [73, 350] on div "Building Permit Application Review" at bounding box center [64, 348] width 81 height 5
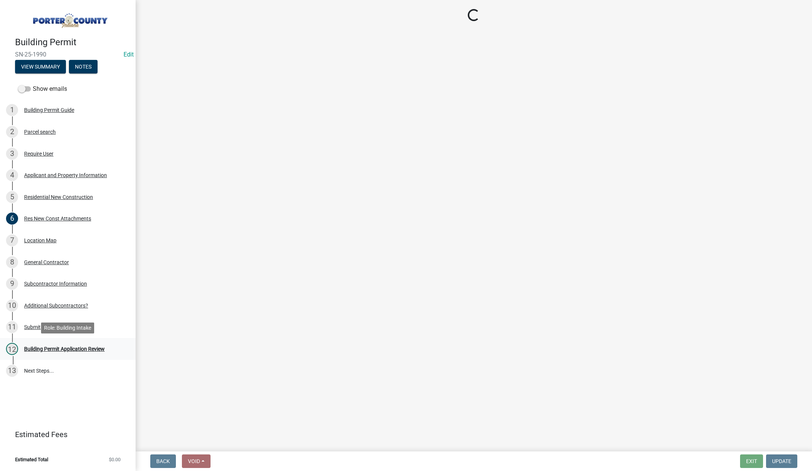
scroll to position [0, 0]
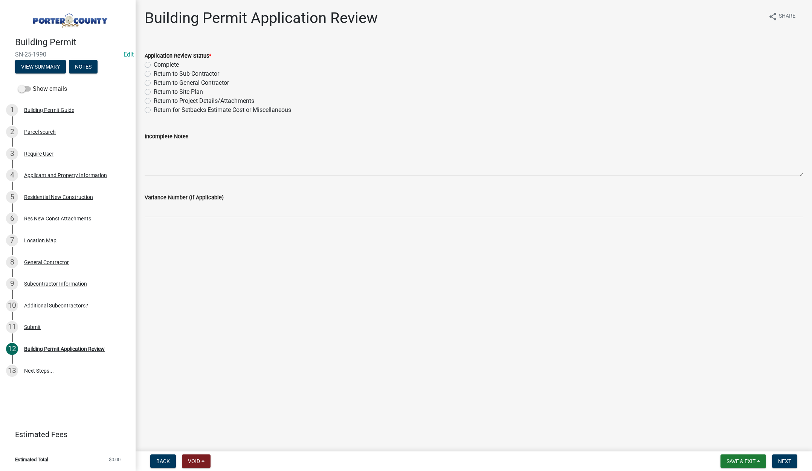
click at [154, 100] on label "Return to Project Details/Attachments" at bounding box center [204, 100] width 101 height 9
click at [154, 100] on input "Return to Project Details/Attachments" at bounding box center [156, 98] width 5 height 5
radio input "true"
click at [177, 136] on label "Incomplete Notes" at bounding box center [167, 136] width 44 height 5
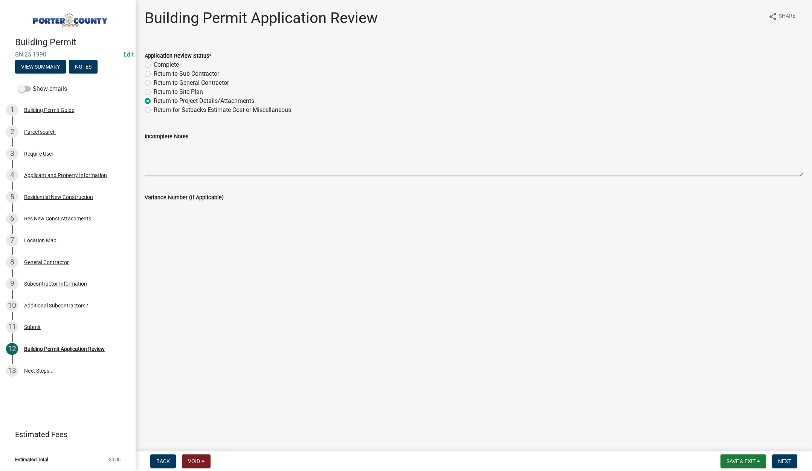
click at [177, 141] on textarea "Incomplete Notes" at bounding box center [474, 158] width 658 height 35
type textarea "This project is missing Energy Docs"
click at [788, 461] on span "Next" at bounding box center [784, 461] width 13 height 6
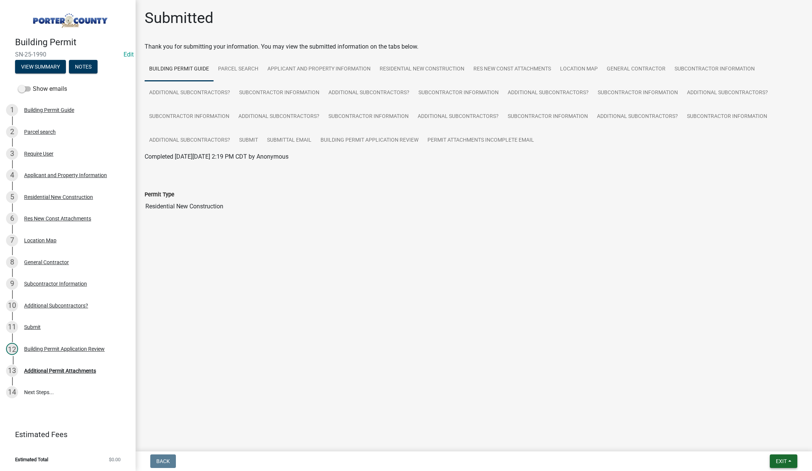
click at [778, 459] on span "Exit" at bounding box center [781, 461] width 11 height 6
click at [774, 443] on button "Save & Exit" at bounding box center [767, 441] width 60 height 18
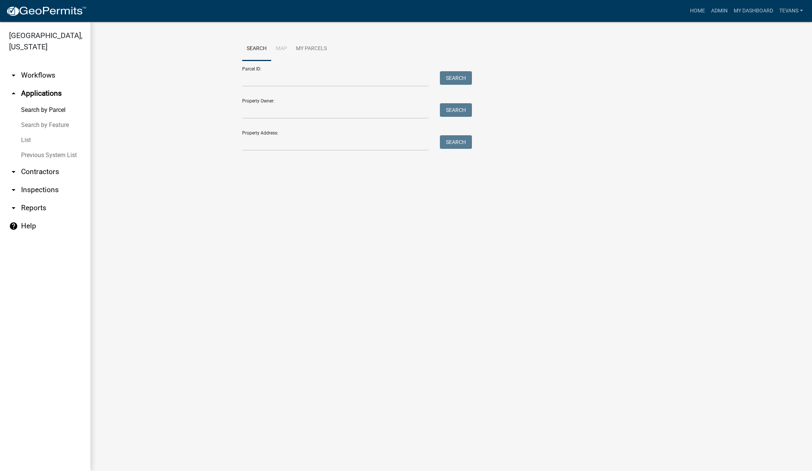
click at [40, 164] on link "arrow_drop_down Contractors" at bounding box center [45, 172] width 90 height 18
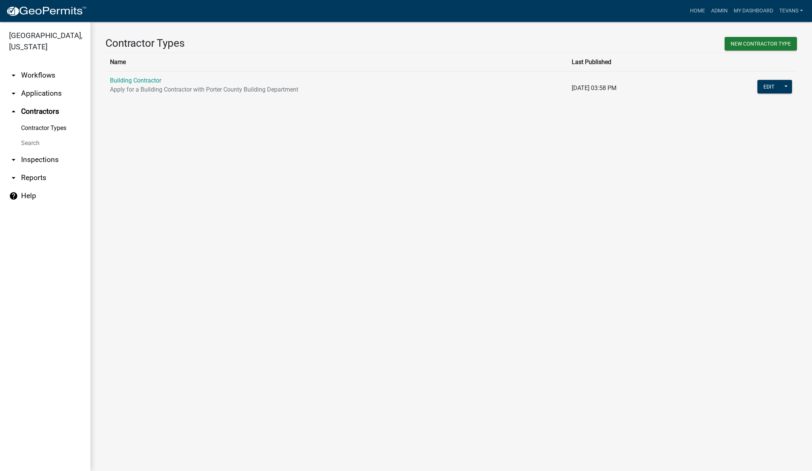
drag, startPoint x: 28, startPoint y: 129, endPoint x: 93, endPoint y: 124, distance: 65.7
click at [28, 136] on link "Search" at bounding box center [45, 143] width 90 height 15
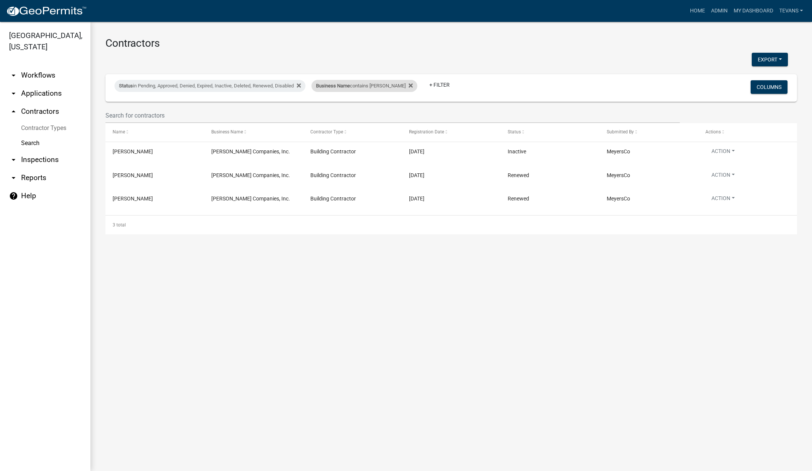
click at [370, 90] on div "Business Name contains [PERSON_NAME]" at bounding box center [364, 86] width 106 height 12
click at [356, 115] on input "[PERSON_NAME]" at bounding box center [359, 113] width 69 height 15
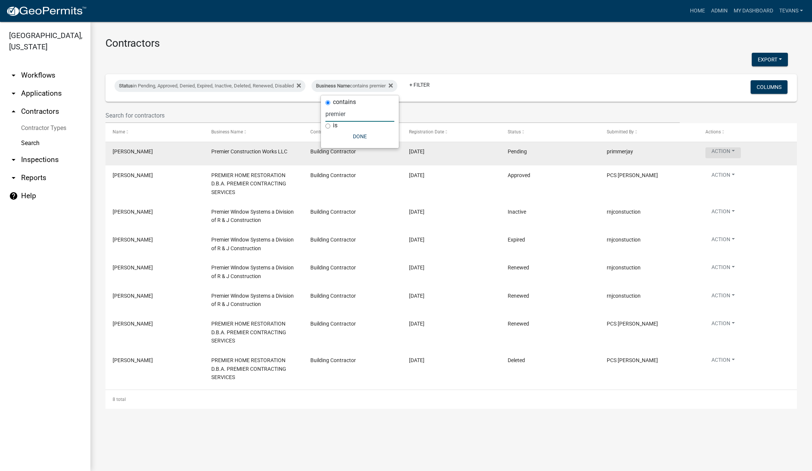
type input "premier"
click at [717, 150] on button "Action" at bounding box center [722, 152] width 35 height 11
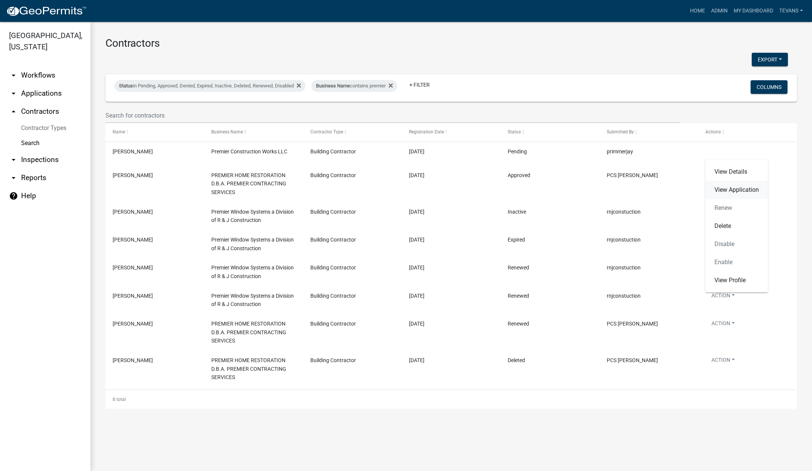
click at [748, 188] on link "View Application" at bounding box center [736, 190] width 63 height 18
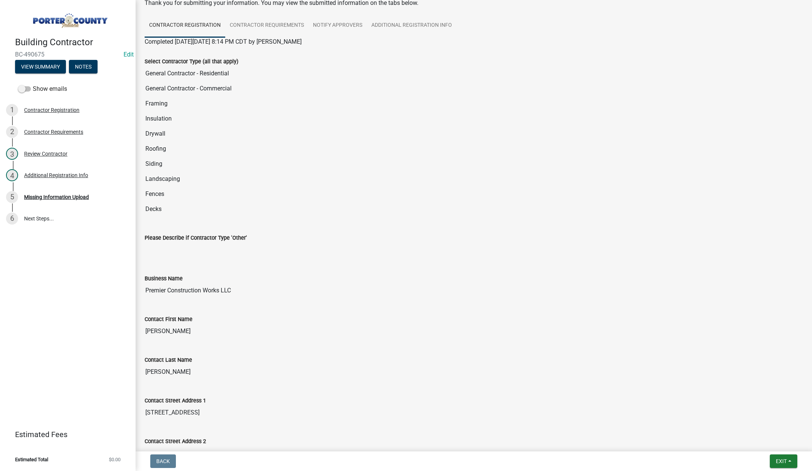
scroll to position [151, 0]
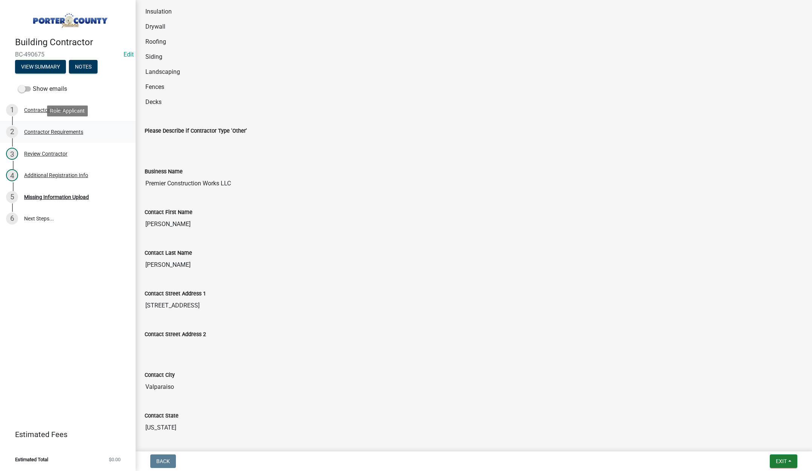
click at [71, 131] on div "Contractor Requirements" at bounding box center [53, 131] width 59 height 5
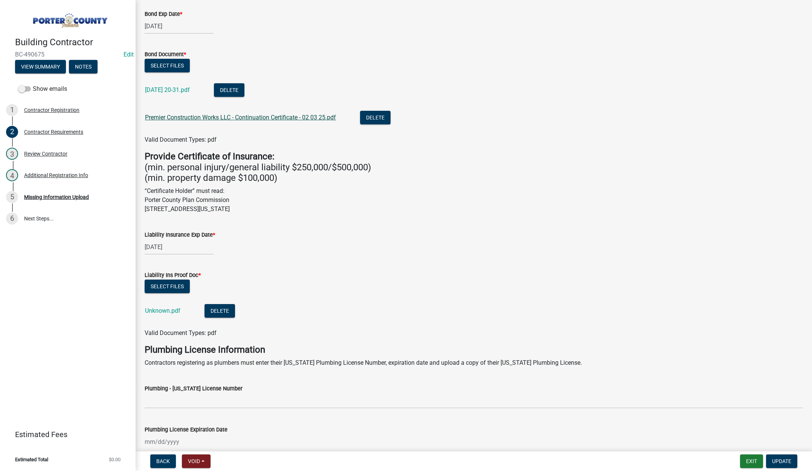
click at [286, 119] on link "Premier Construction Works LLC - Continuation Certificate - 02 03 25.pdf" at bounding box center [240, 117] width 191 height 7
click at [157, 64] on button "Select files" at bounding box center [167, 66] width 45 height 14
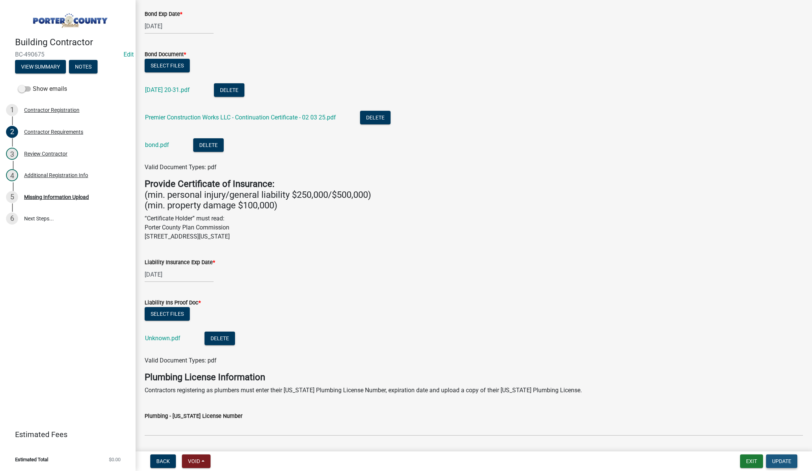
click at [782, 462] on span "Update" at bounding box center [781, 461] width 19 height 6
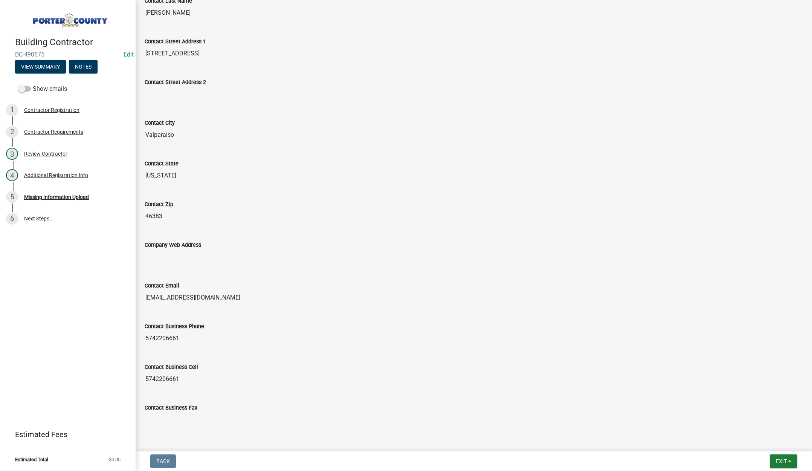
scroll to position [426, 0]
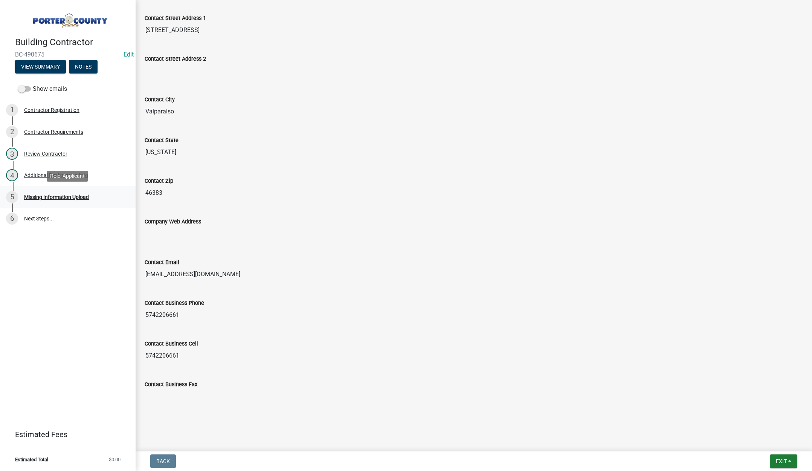
click at [69, 196] on div "Missing Information Upload" at bounding box center [56, 196] width 65 height 5
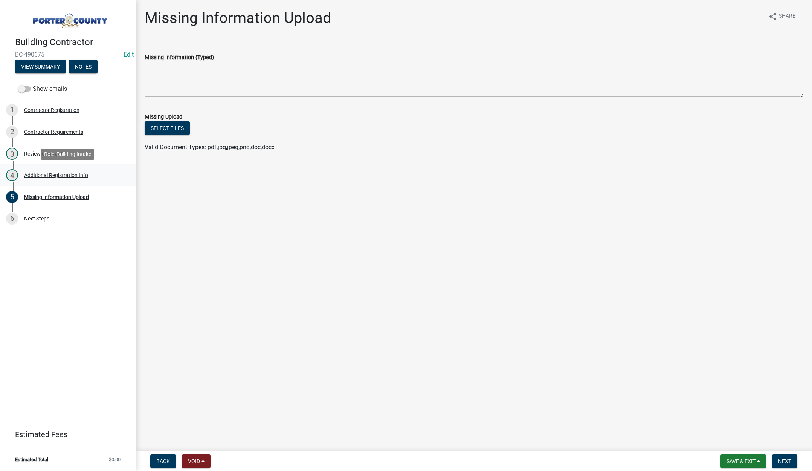
click at [65, 174] on div "Additional Registration Info" at bounding box center [56, 174] width 64 height 5
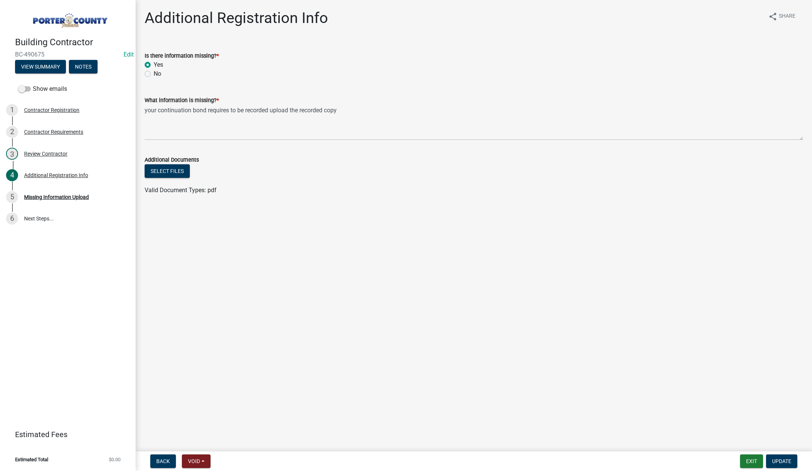
click at [154, 72] on label "No" at bounding box center [158, 73] width 8 height 9
click at [154, 72] on input "No" at bounding box center [156, 71] width 5 height 5
radio input "true"
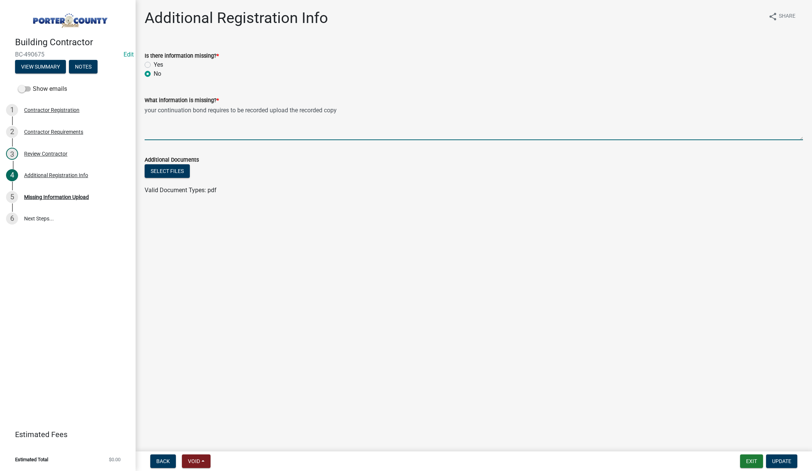
click at [370, 116] on textarea "your continuation bond requires to be recorded upload the recorded copy" at bounding box center [474, 122] width 658 height 35
type textarea "none"
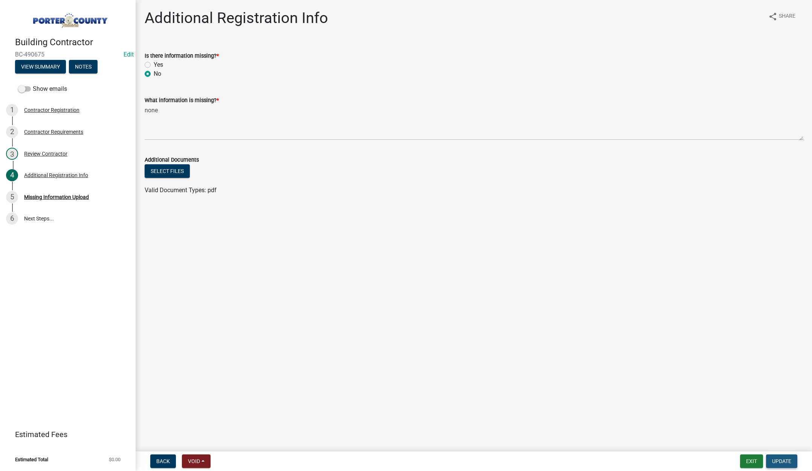
click at [783, 459] on span "Update" at bounding box center [781, 461] width 19 height 6
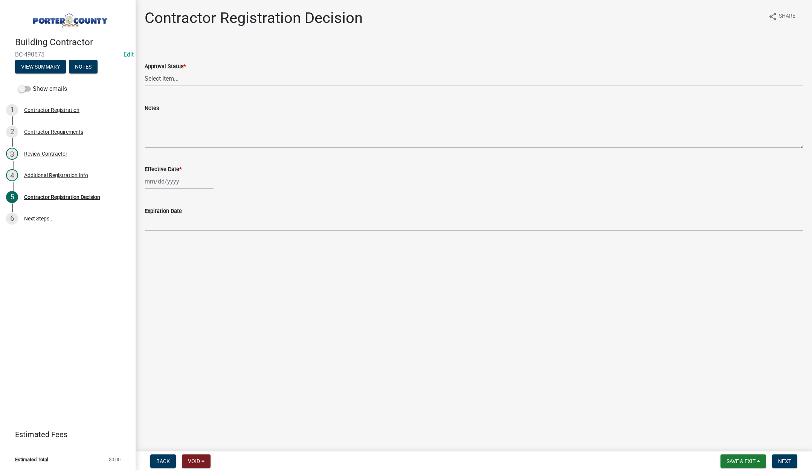
click at [168, 76] on select "Select Item... Approved Denied" at bounding box center [474, 78] width 658 height 15
click at [145, 71] on select "Select Item... Approved Denied" at bounding box center [474, 78] width 658 height 15
select select "4b86b809-39dd-4c68-9f3d-fdb3e7050482"
click at [189, 182] on div at bounding box center [179, 181] width 69 height 15
select select "10"
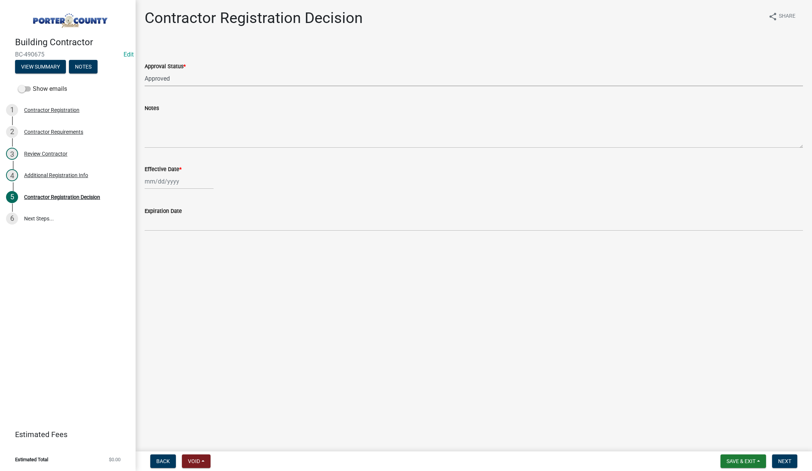
select select "2025"
click at [200, 234] on div "10" at bounding box center [200, 233] width 12 height 12
type input "10/10/2025"
click at [789, 461] on span "Next" at bounding box center [784, 461] width 13 height 6
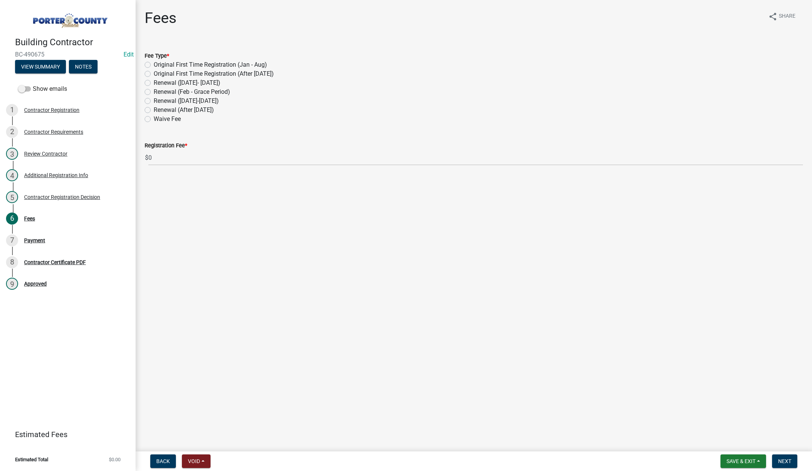
click at [154, 109] on label "Renewal (After Sept 1)" at bounding box center [184, 109] width 60 height 9
click at [154, 109] on input "Renewal (After Sept 1)" at bounding box center [156, 107] width 5 height 5
radio input "true"
click at [787, 460] on span "Next" at bounding box center [784, 461] width 13 height 6
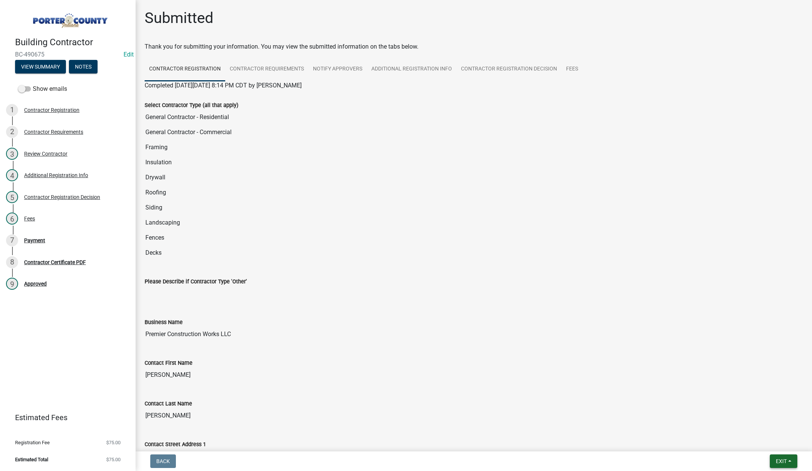
click at [783, 459] on span "Exit" at bounding box center [781, 461] width 11 height 6
click at [776, 445] on button "Save & Exit" at bounding box center [767, 441] width 60 height 18
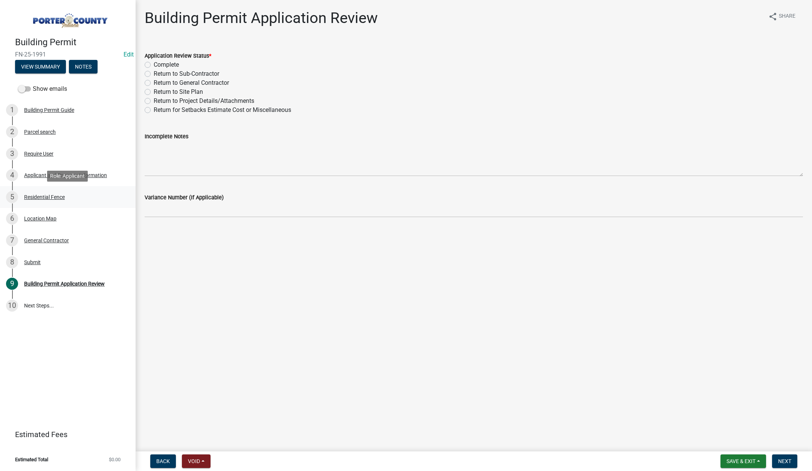
click at [39, 195] on div "Residential Fence" at bounding box center [44, 196] width 41 height 5
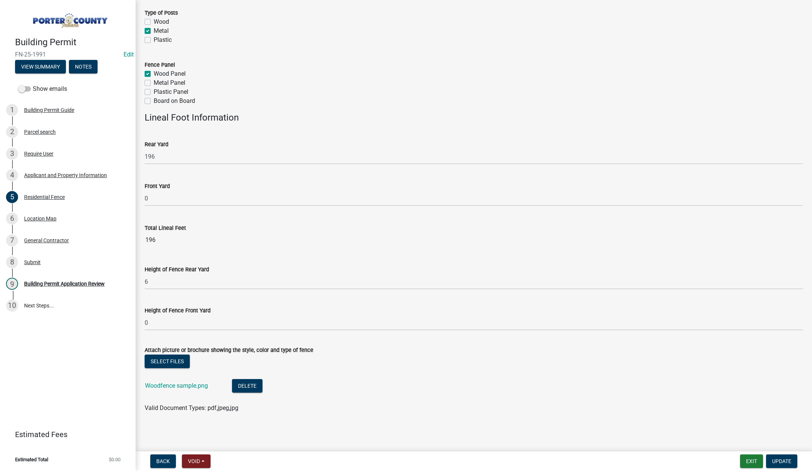
scroll to position [137, 0]
click at [197, 382] on link "Woodfence sample.png" at bounding box center [176, 385] width 63 height 7
click at [39, 219] on div "Location Map" at bounding box center [40, 218] width 32 height 5
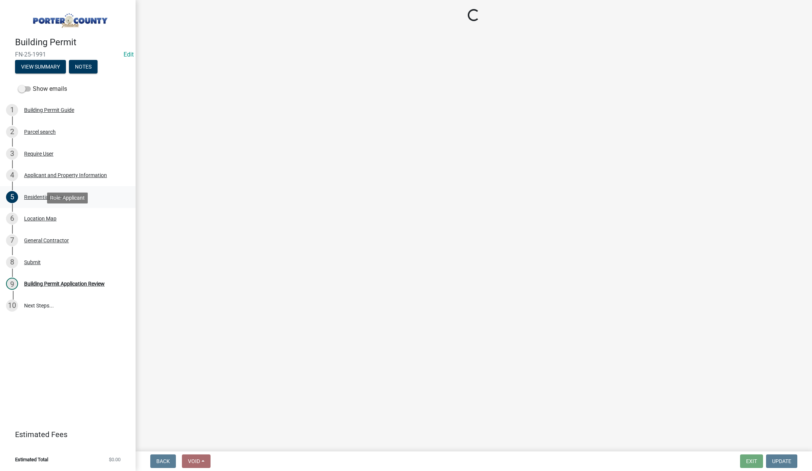
scroll to position [0, 0]
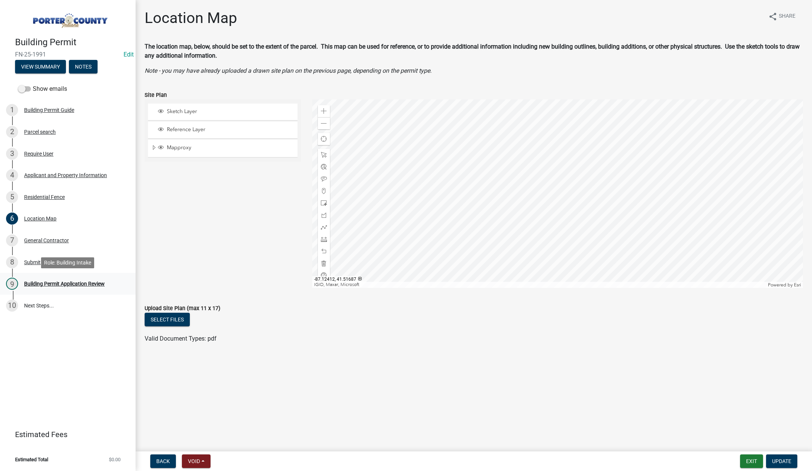
click at [54, 282] on div "Building Permit Application Review" at bounding box center [64, 283] width 81 height 5
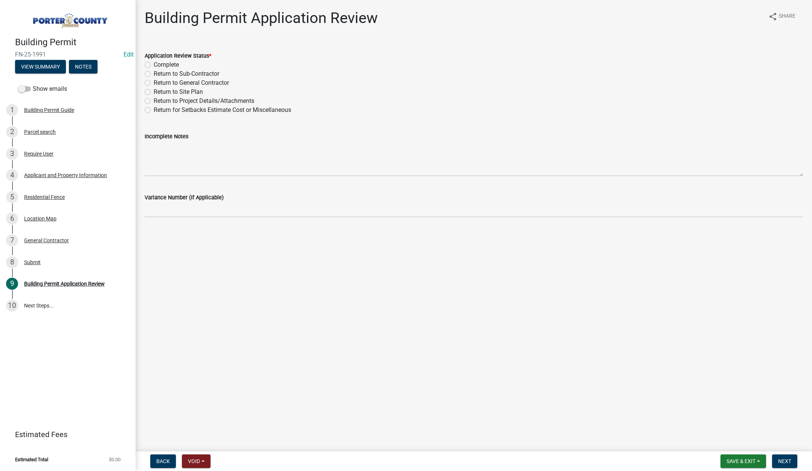
click at [154, 64] on label "Complete" at bounding box center [166, 64] width 25 height 9
click at [154, 64] on input "Complete" at bounding box center [156, 62] width 5 height 5
radio input "true"
drag, startPoint x: 788, startPoint y: 461, endPoint x: 750, endPoint y: 437, distance: 45.4
click at [788, 461] on span "Next" at bounding box center [784, 461] width 13 height 6
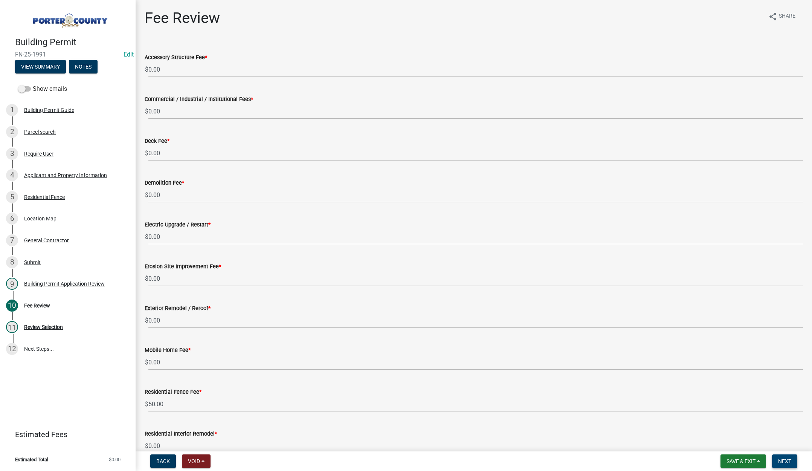
click at [780, 459] on span "Next" at bounding box center [784, 461] width 13 height 6
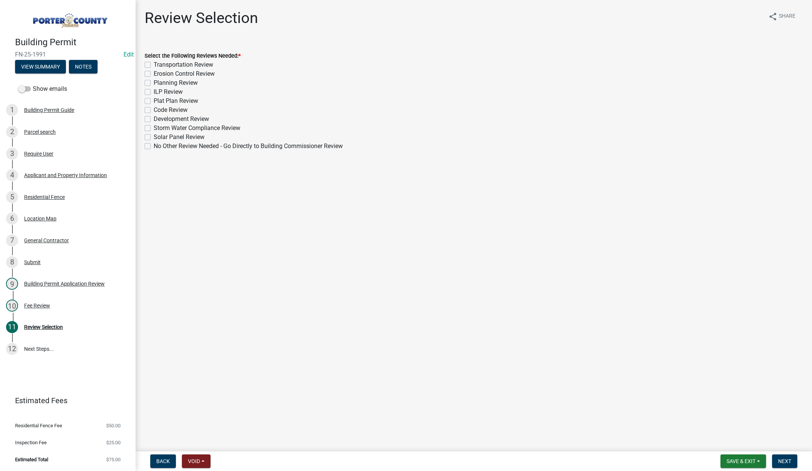
click at [154, 145] on label "No Other Review Needed - Go Directly to Building Commissioner Review" at bounding box center [248, 146] width 189 height 9
click at [154, 145] on input "No Other Review Needed - Go Directly to Building Commissioner Review" at bounding box center [156, 144] width 5 height 5
checkbox input "true"
checkbox input "false"
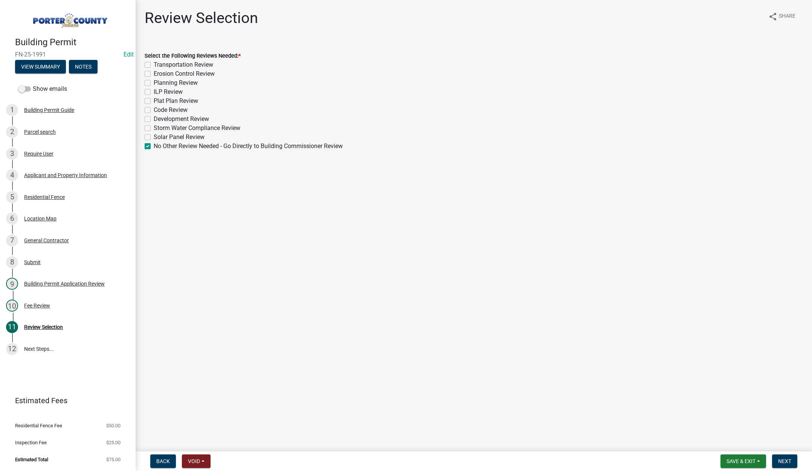
checkbox input "false"
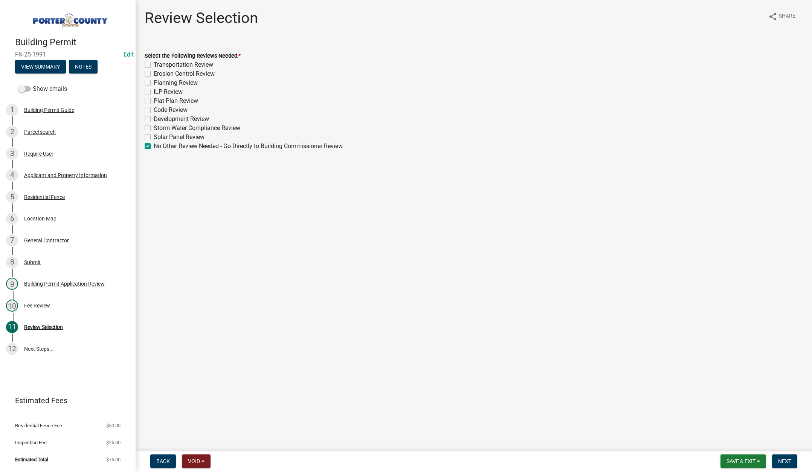
checkbox input "false"
checkbox input "true"
drag, startPoint x: 782, startPoint y: 461, endPoint x: 779, endPoint y: 458, distance: 4.3
click at [782, 461] on span "Next" at bounding box center [784, 461] width 13 height 6
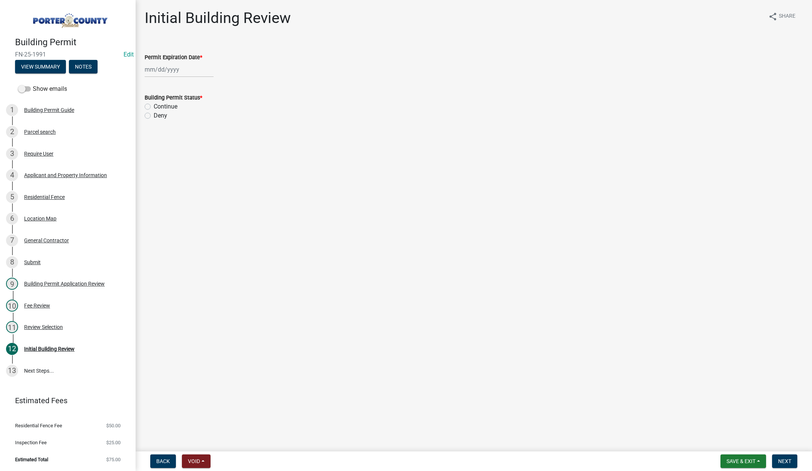
select select "10"
drag, startPoint x: 182, startPoint y: 70, endPoint x: 190, endPoint y: 72, distance: 7.6
click at [182, 70] on div "[PERSON_NAME] Feb Mar Apr [PERSON_NAME][DATE] Oct Nov [DATE] 1526 1527 1528 152…" at bounding box center [179, 69] width 69 height 15
click at [206, 87] on select "1525 1526 1527 1528 1529 1530 1531 1532 1533 1534 1535 1536 1537 1538 1539 1540…" at bounding box center [203, 85] width 27 height 11
select select "2026"
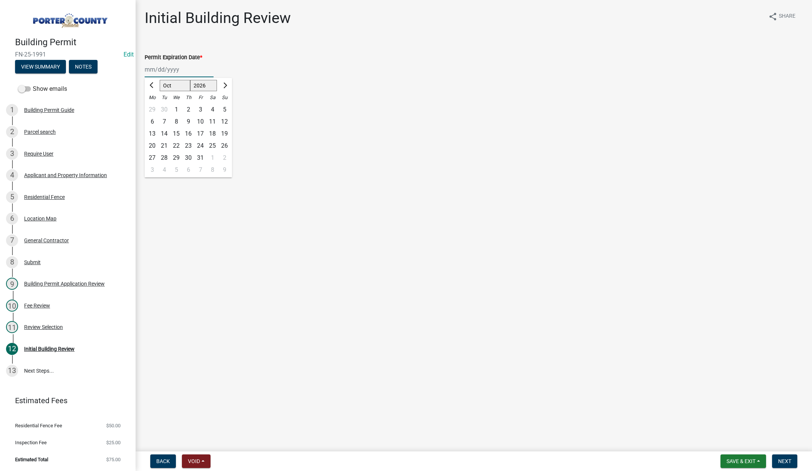
click at [190, 80] on select "1525 1526 1527 1528 1529 1530 1531 1532 1533 1534 1535 1536 1537 1538 1539 1540…" at bounding box center [203, 85] width 27 height 11
drag, startPoint x: 213, startPoint y: 119, endPoint x: 162, endPoint y: 108, distance: 51.6
click at [212, 119] on div "10" at bounding box center [212, 122] width 12 height 12
type input "[DATE]"
click at [154, 106] on label "Continue" at bounding box center [166, 106] width 24 height 9
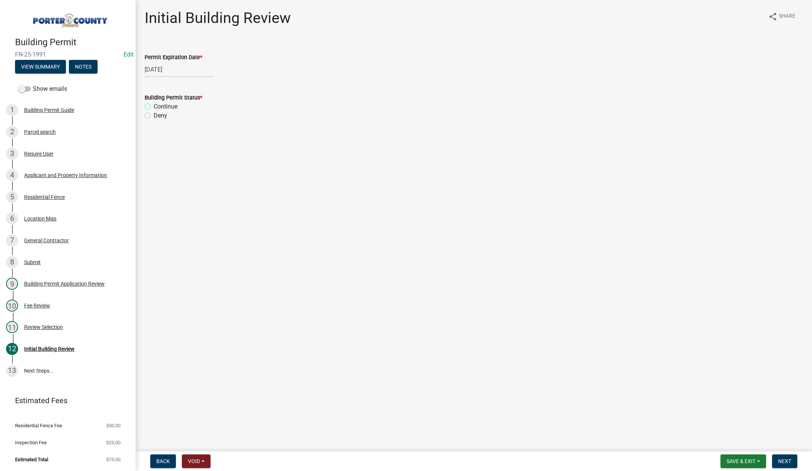
click at [154, 106] on input "Continue" at bounding box center [156, 104] width 5 height 5
radio input "true"
click at [780, 456] on button "Next" at bounding box center [784, 461] width 25 height 14
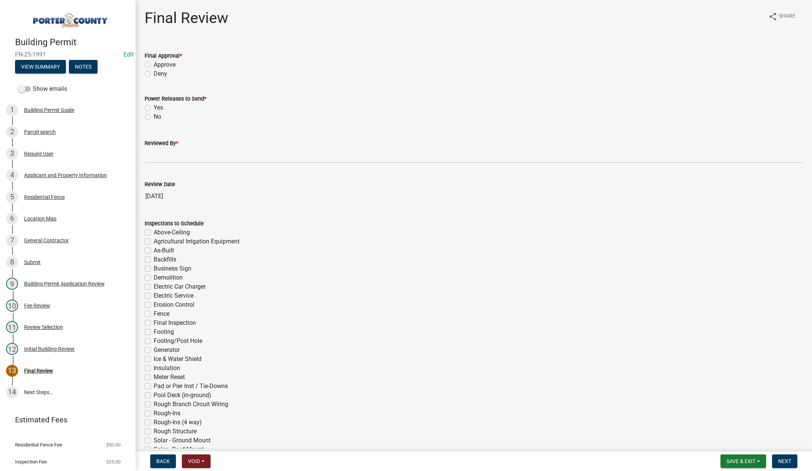
drag, startPoint x: 148, startPoint y: 64, endPoint x: 150, endPoint y: 74, distance: 10.9
click at [154, 64] on label "Approve" at bounding box center [165, 64] width 22 height 9
click at [154, 64] on input "Approve" at bounding box center [156, 62] width 5 height 5
radio input "true"
drag, startPoint x: 148, startPoint y: 116, endPoint x: 150, endPoint y: 125, distance: 9.6
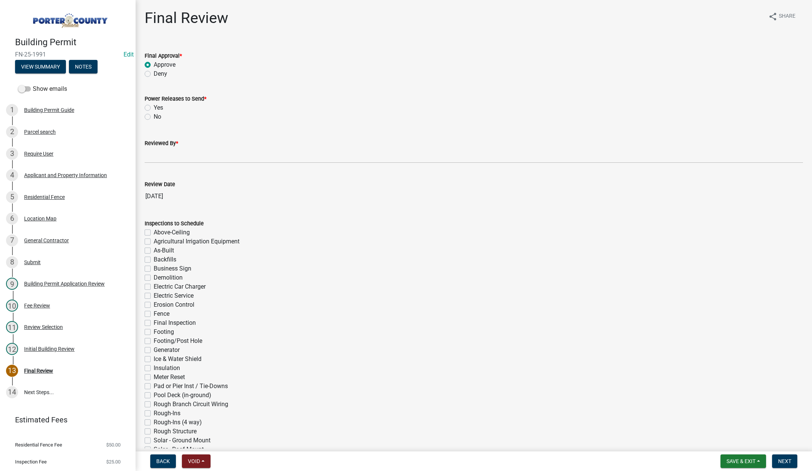
click at [154, 116] on label "No" at bounding box center [158, 116] width 8 height 9
click at [154, 116] on input "No" at bounding box center [156, 114] width 5 height 5
radio input "true"
click at [156, 159] on input "Reviewed By *" at bounding box center [474, 155] width 658 height 15
type input "[PERSON_NAME]"
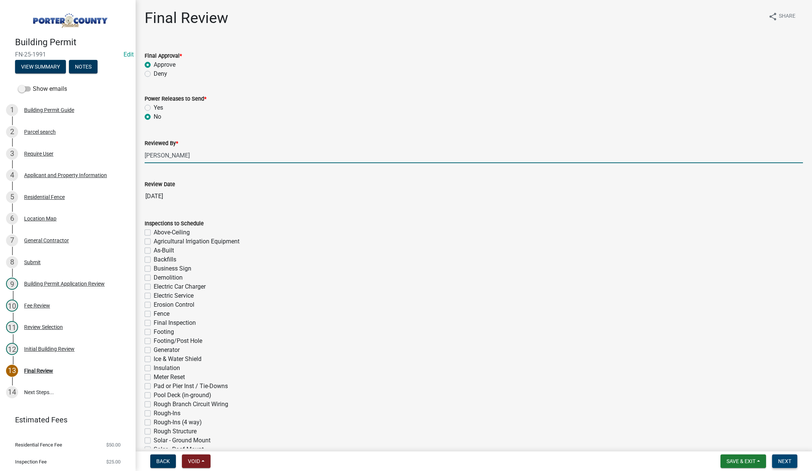
click at [786, 460] on span "Next" at bounding box center [784, 461] width 13 height 6
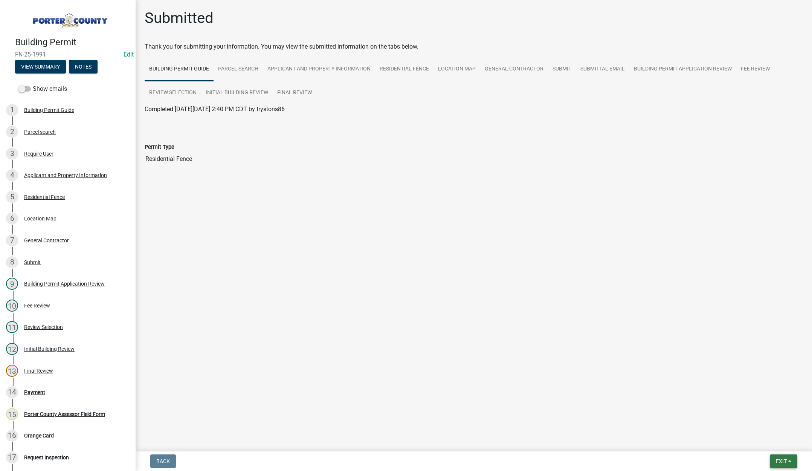
click at [778, 463] on span "Exit" at bounding box center [781, 461] width 11 height 6
click at [777, 443] on button "Save & Exit" at bounding box center [767, 441] width 60 height 18
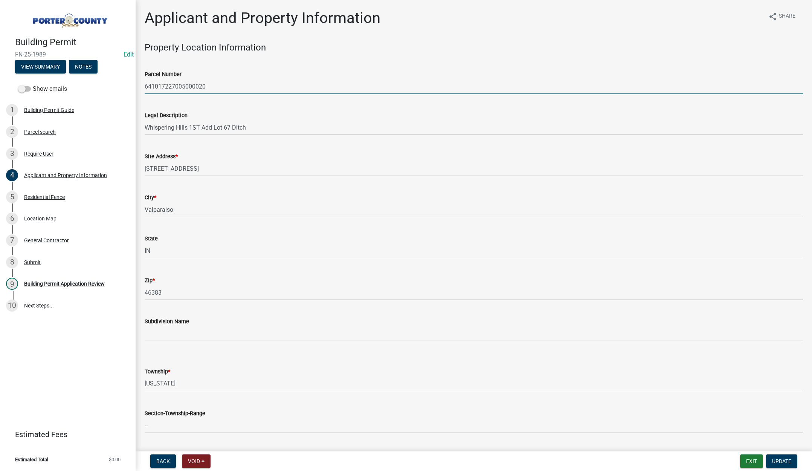
select select "3d0e3105-d46a-462c-9cf4-b32453f427e3"
select select "ea6751d4-6bf7-4a16-89ee-f7801ab82aa1"
select select "92efe679-05f4-414a-9426-51627fba5de6"
click at [745, 461] on button "Exit" at bounding box center [751, 461] width 23 height 14
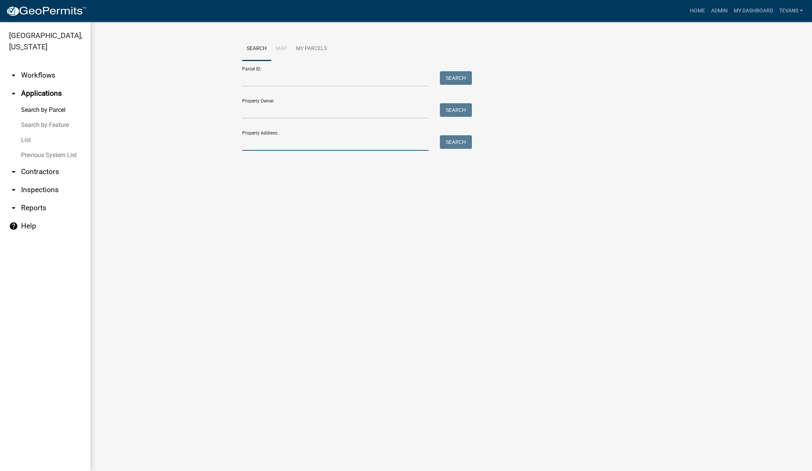
click at [312, 145] on input "Property Address:" at bounding box center [335, 142] width 186 height 15
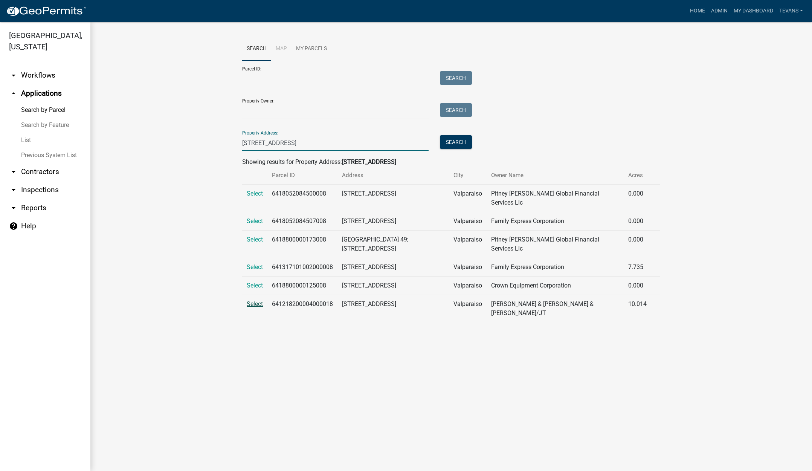
type input "213 s st rd 2"
click at [257, 300] on span "Select" at bounding box center [255, 303] width 16 height 7
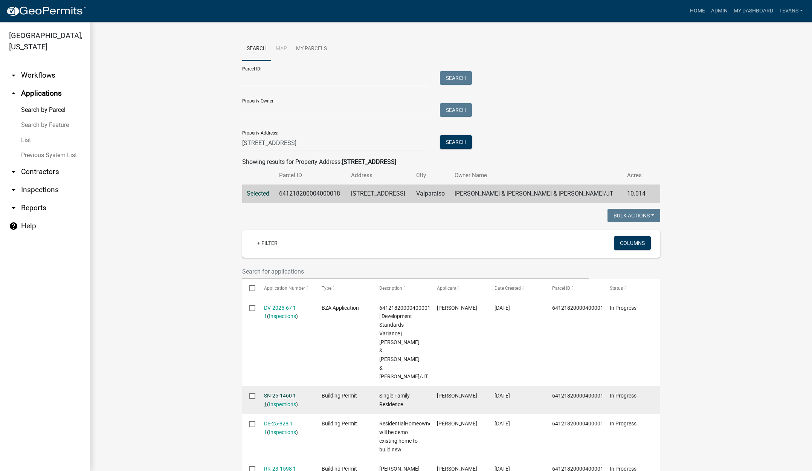
click at [283, 392] on link "SN-25-1460 1 1" at bounding box center [280, 399] width 32 height 15
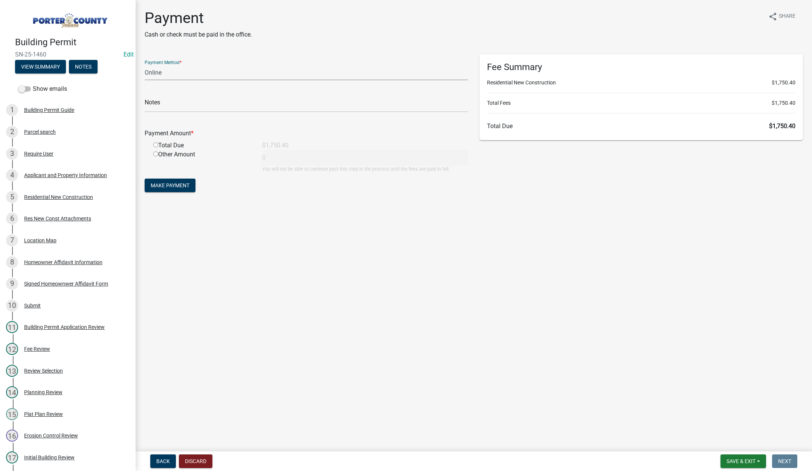
click at [155, 72] on select "Credit Card POS Check Cash Online" at bounding box center [307, 72] width 324 height 15
select select "1: 0"
click at [145, 65] on select "Credit Card POS Check Cash Online" at bounding box center [307, 72] width 324 height 15
click at [149, 102] on input "text" at bounding box center [307, 104] width 324 height 15
type input "#4052 Janis Martin"
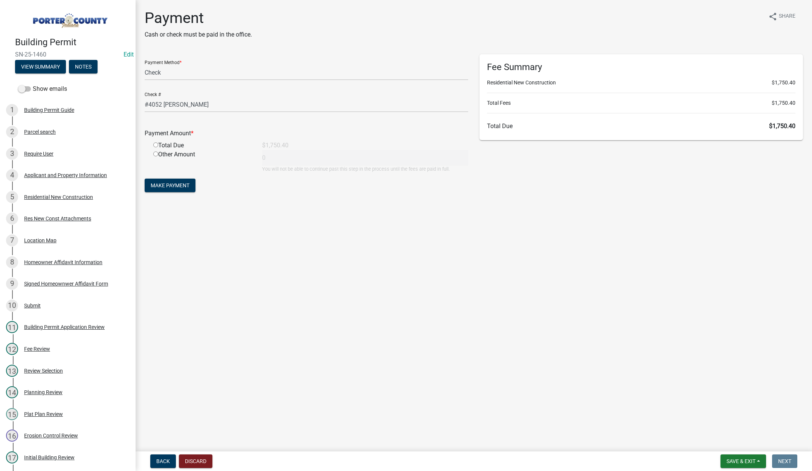
click at [155, 145] on input "radio" at bounding box center [155, 144] width 5 height 5
radio input "true"
type input "1750.4"
click at [172, 186] on span "Make Payment" at bounding box center [170, 185] width 39 height 6
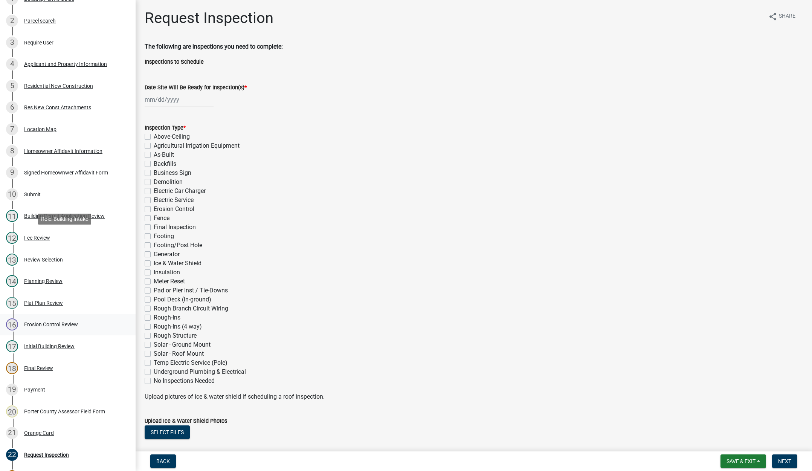
scroll to position [113, 0]
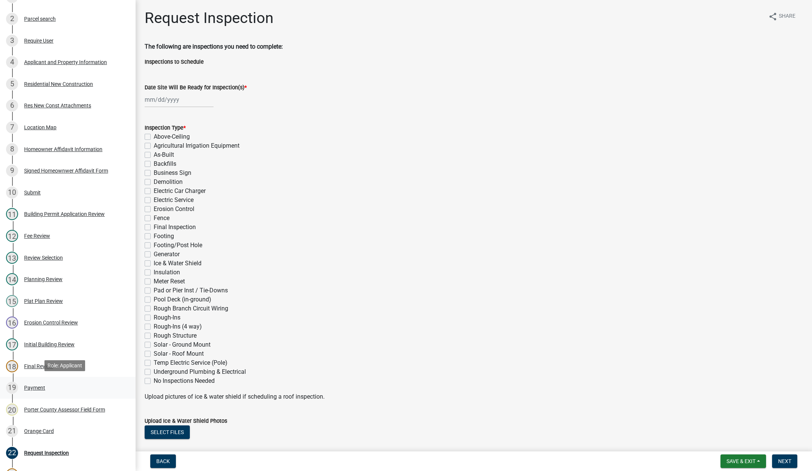
click at [37, 386] on div "Payment" at bounding box center [34, 387] width 21 height 5
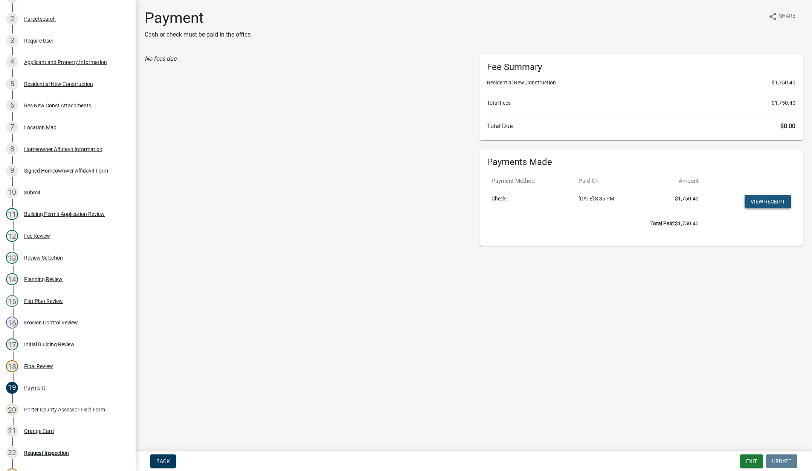
click at [765, 197] on link "View receipt" at bounding box center [768, 202] width 46 height 14
click at [49, 428] on div "Orange Card" at bounding box center [39, 430] width 30 height 5
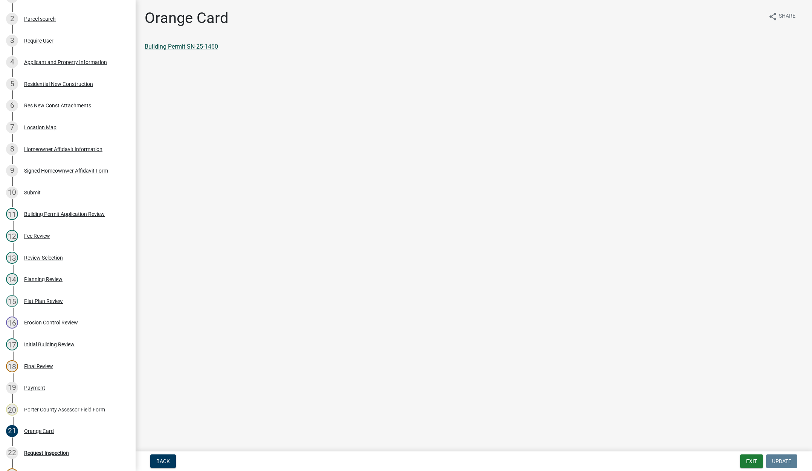
click at [172, 46] on link "Building Permit SN-25-1460" at bounding box center [181, 46] width 73 height 7
click at [747, 458] on button "Exit" at bounding box center [751, 461] width 23 height 14
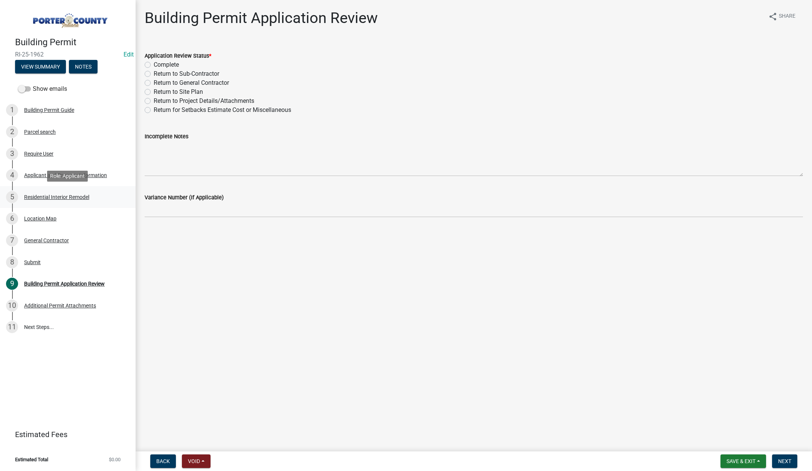
click at [54, 196] on div "Residential Interior Remodel" at bounding box center [56, 196] width 65 height 5
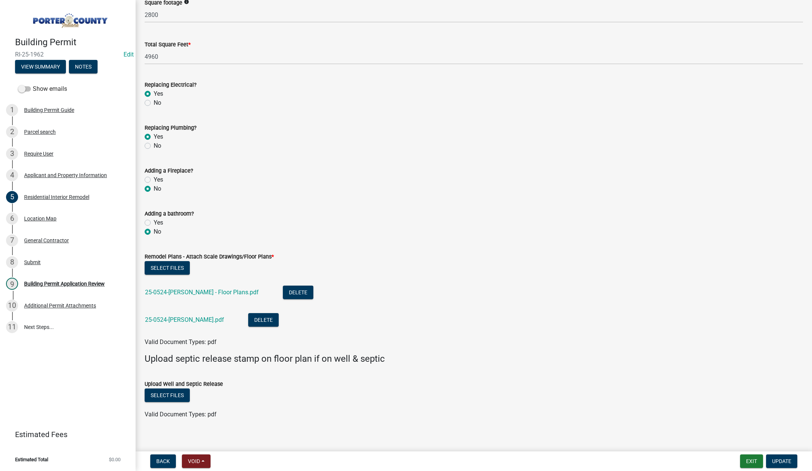
scroll to position [1149, 0]
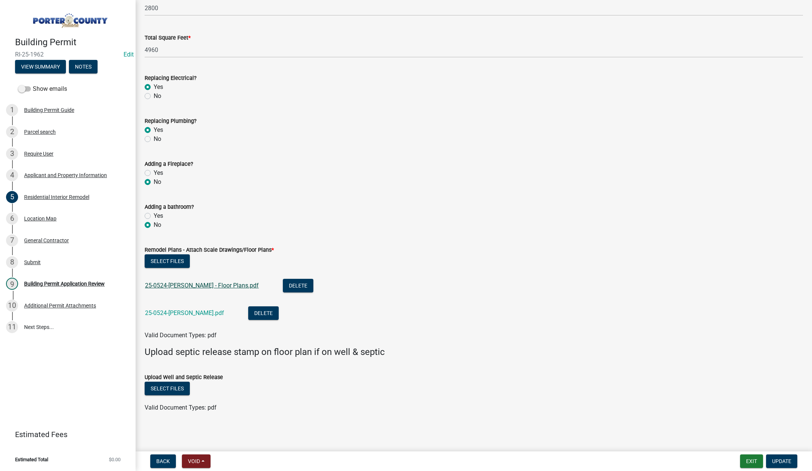
click at [201, 284] on link "25-0524-[PERSON_NAME] - Floor Plans.pdf" at bounding box center [202, 285] width 114 height 7
